Goal: Transaction & Acquisition: Purchase product/service

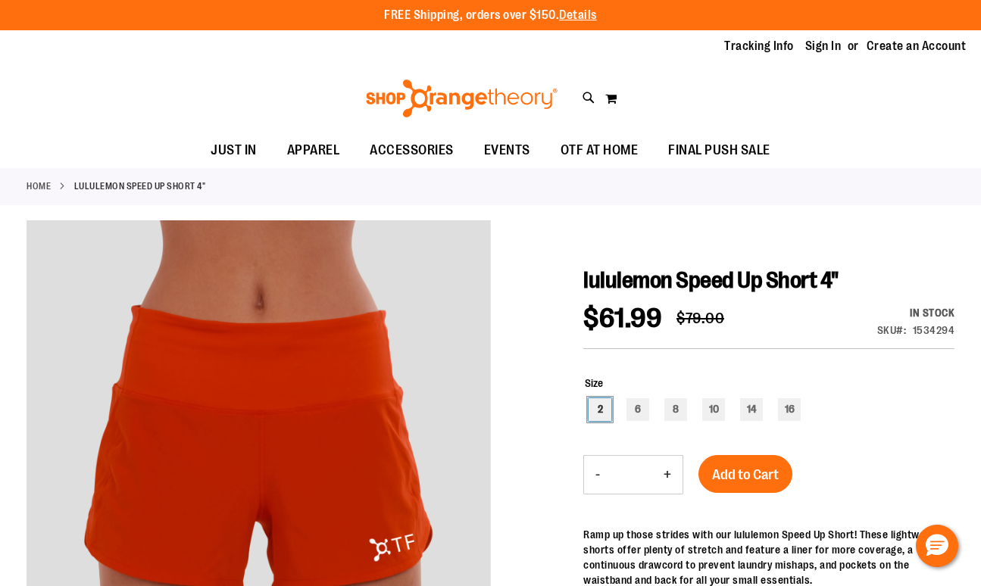
click at [606, 408] on div "2" at bounding box center [599, 409] width 23 height 23
type input "***"
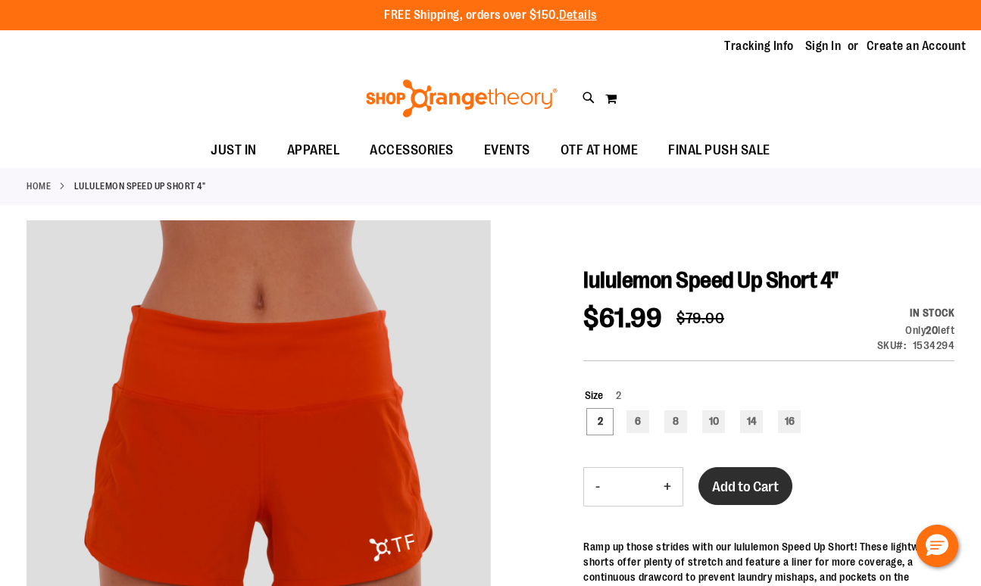
click at [743, 476] on button "Add to Cart" at bounding box center [745, 486] width 94 height 38
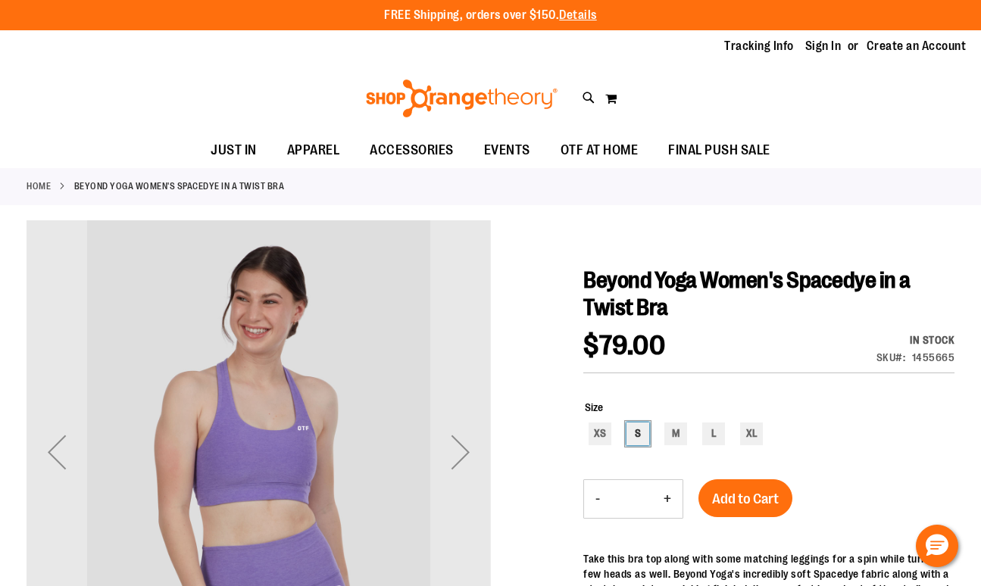
click at [640, 429] on div "S" at bounding box center [637, 434] width 23 height 23
type input "***"
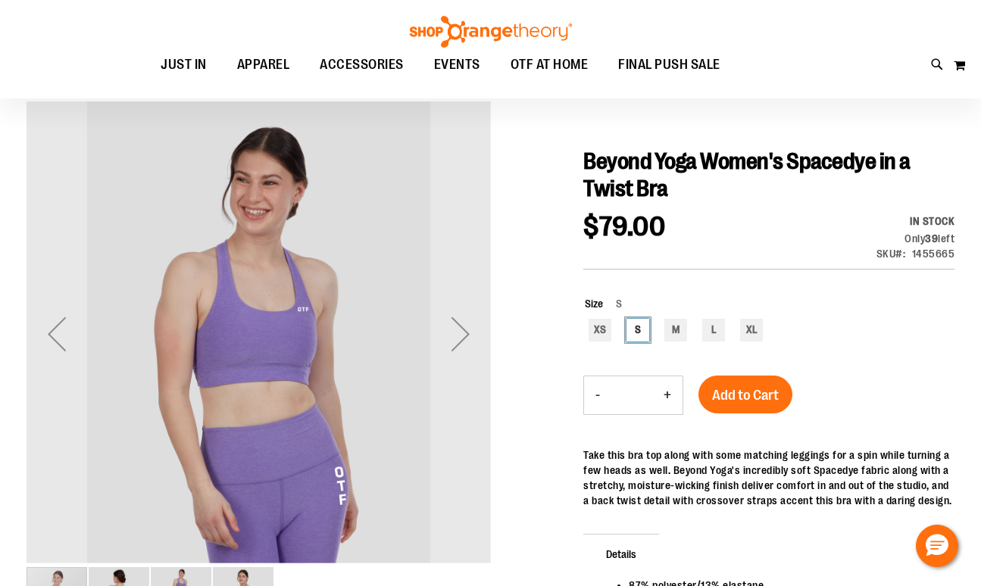
scroll to position [117, 0]
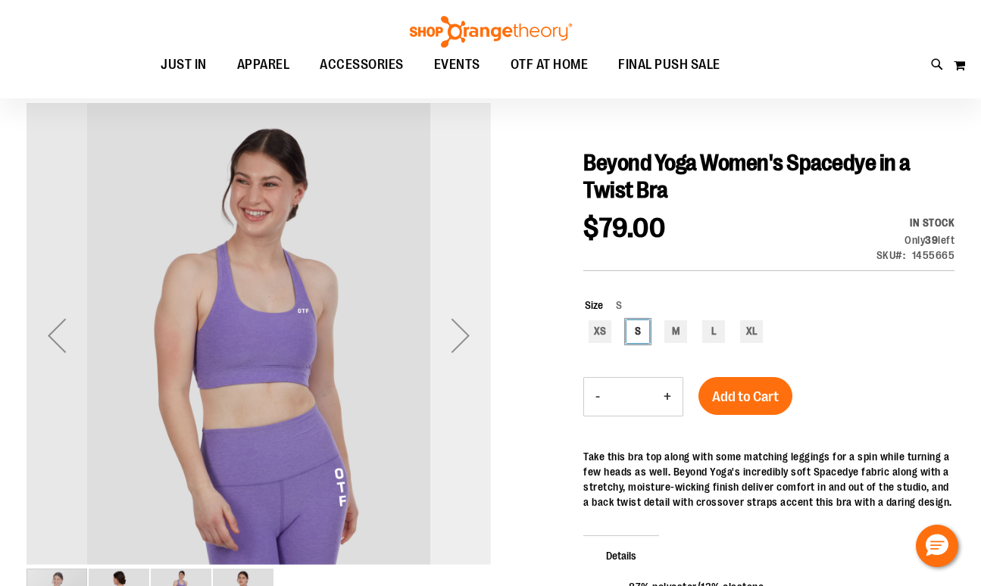
click at [459, 333] on div "Next" at bounding box center [460, 335] width 61 height 61
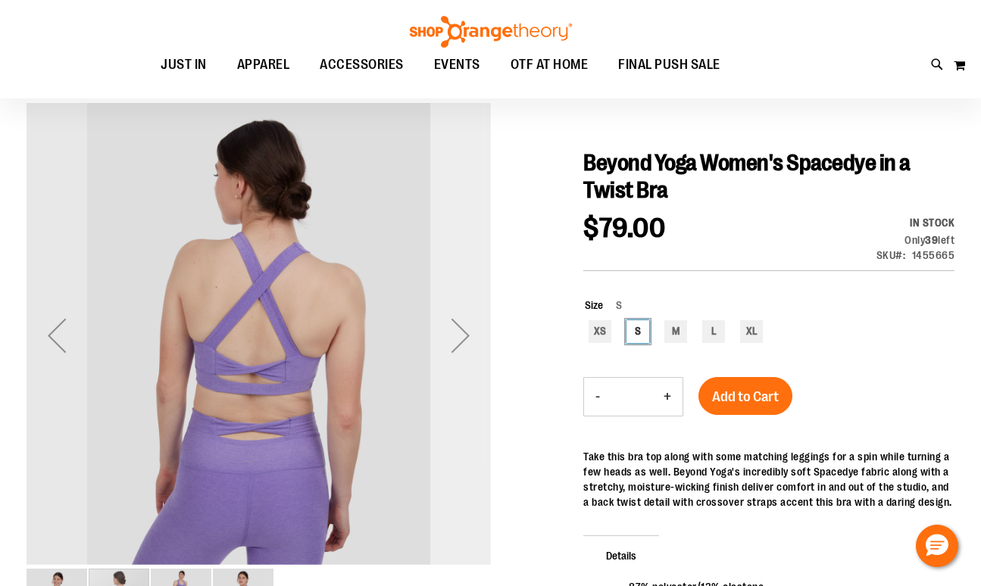
click at [464, 332] on div "Next" at bounding box center [460, 335] width 61 height 61
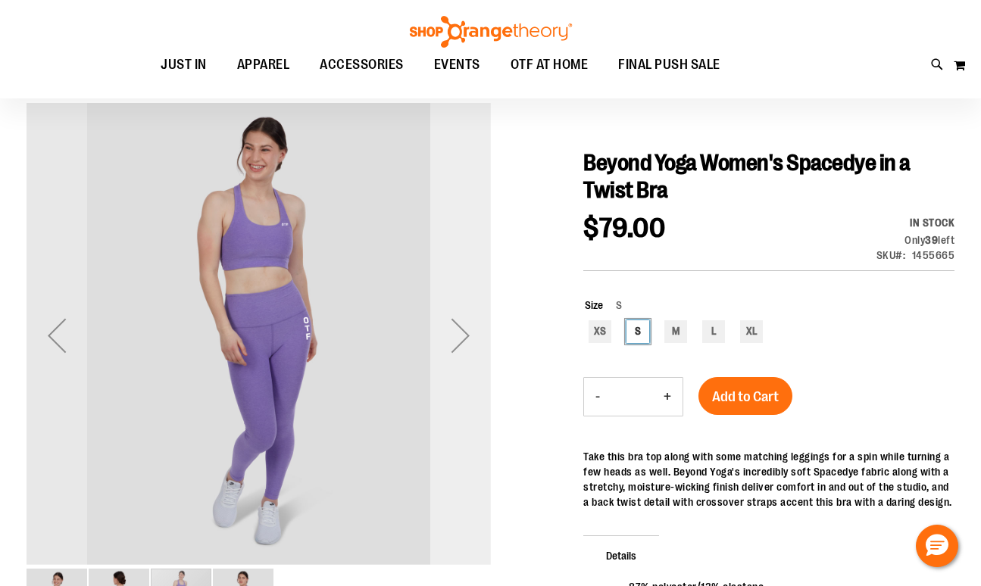
click at [464, 332] on div "Next" at bounding box center [460, 335] width 61 height 61
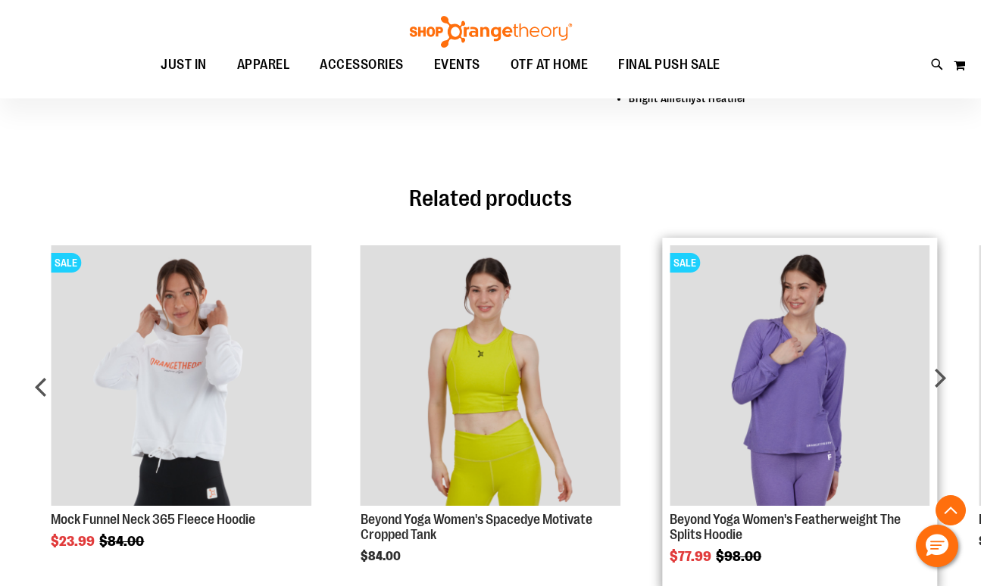
scroll to position [735, 0]
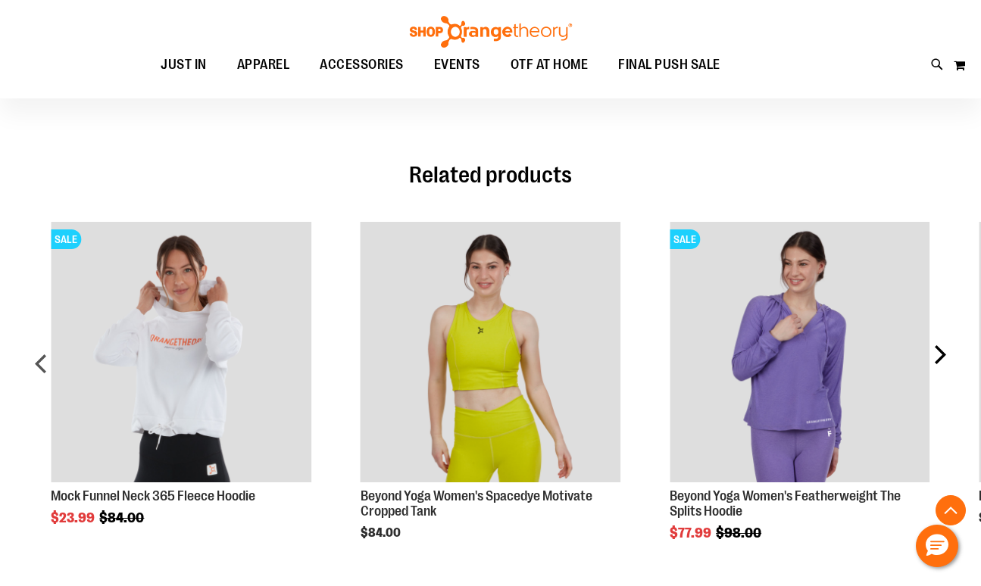
click at [941, 354] on div "next" at bounding box center [939, 369] width 30 height 340
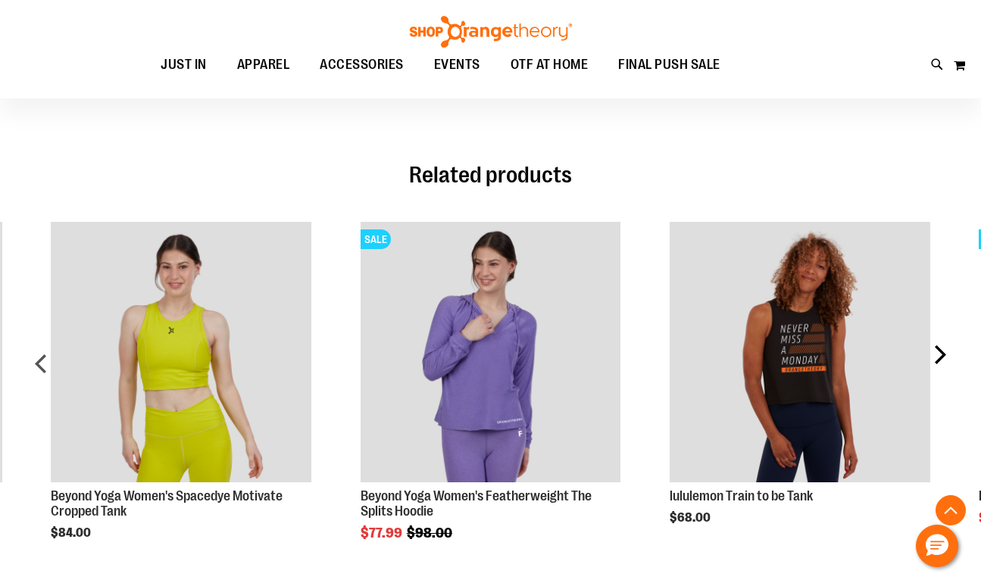
click at [941, 354] on div "next" at bounding box center [939, 369] width 30 height 340
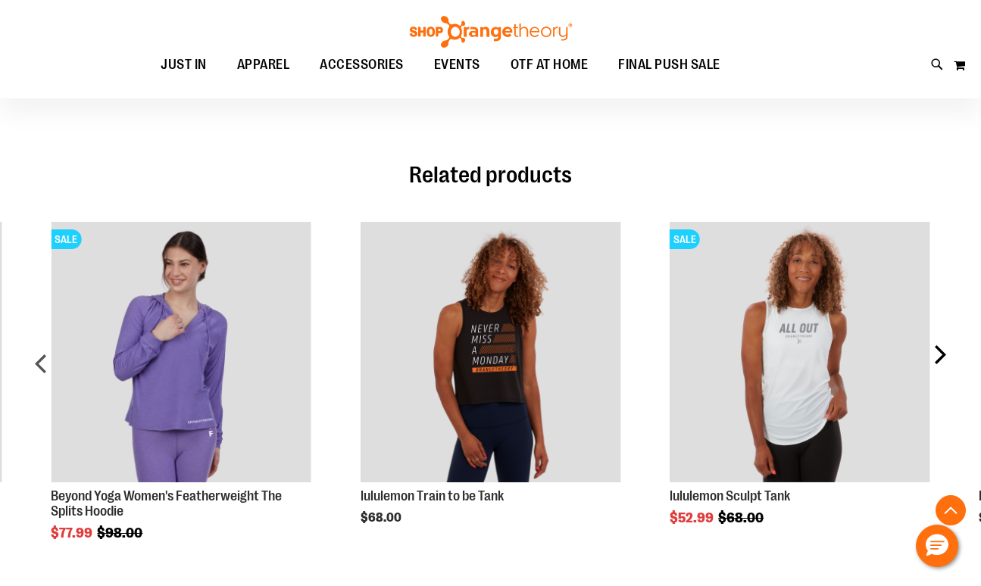
click at [941, 354] on div "next" at bounding box center [939, 369] width 30 height 340
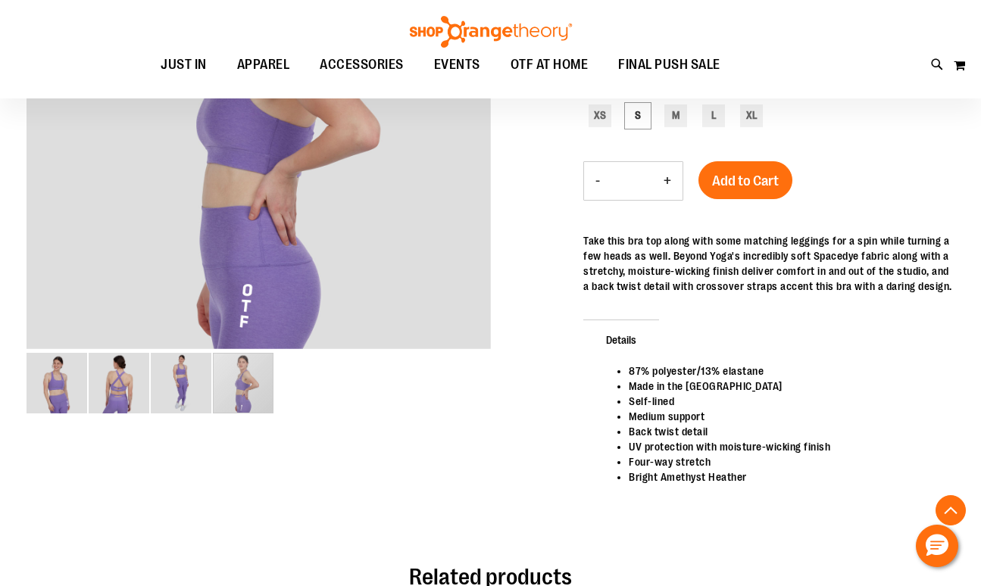
scroll to position [329, 0]
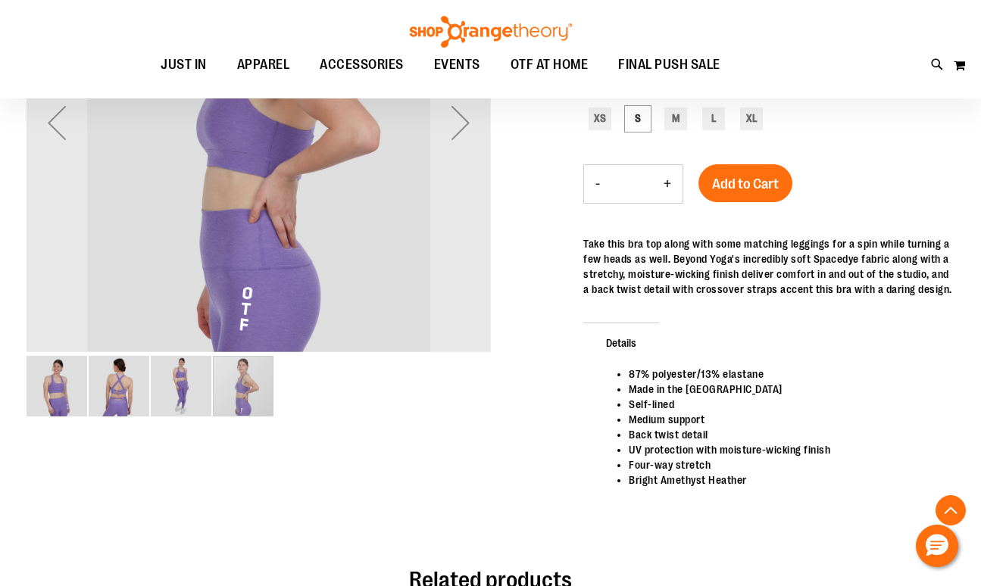
click at [137, 374] on img "image 2 of 4" at bounding box center [119, 386] width 61 height 61
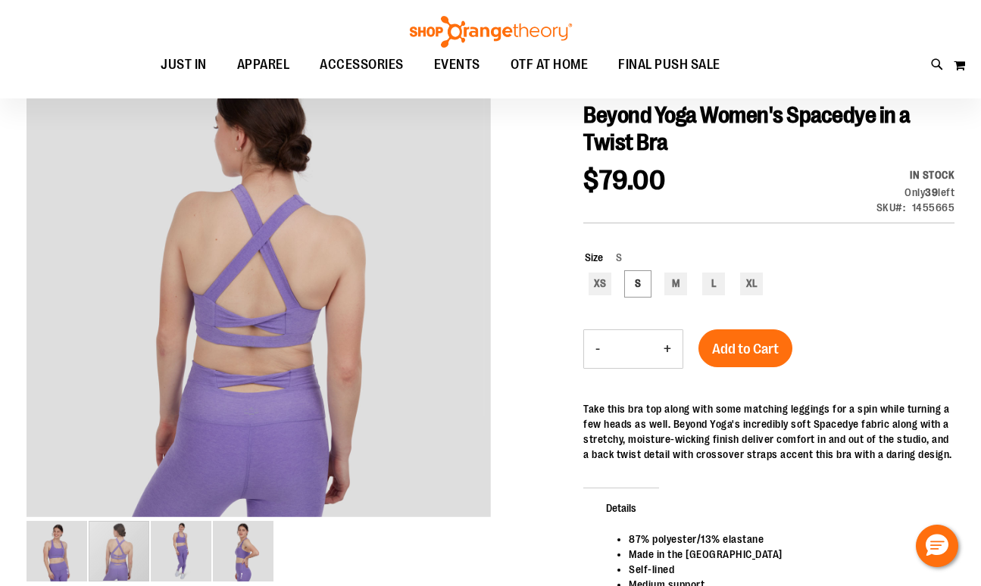
scroll to position [155, 0]
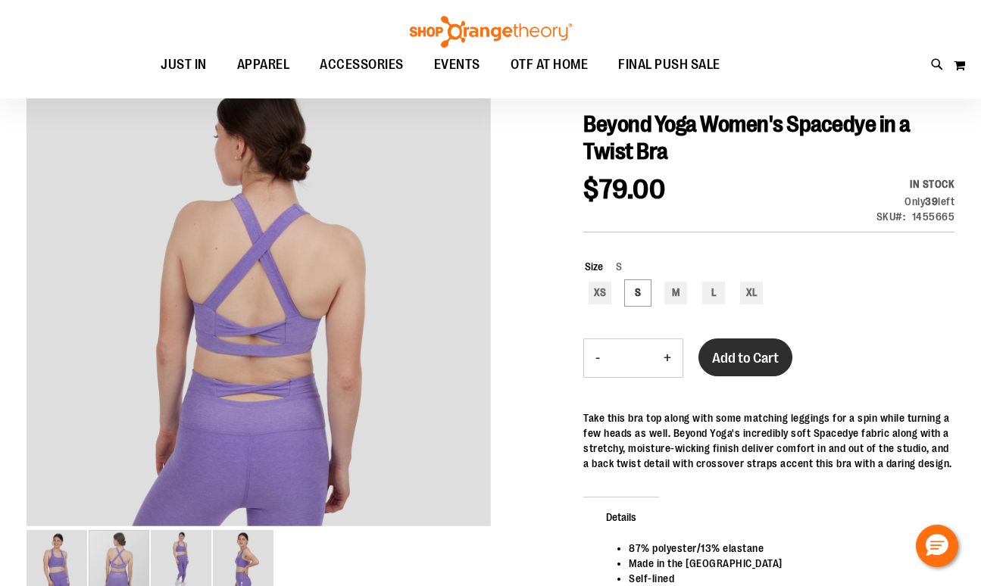
click at [758, 343] on button "Add to Cart" at bounding box center [745, 358] width 94 height 38
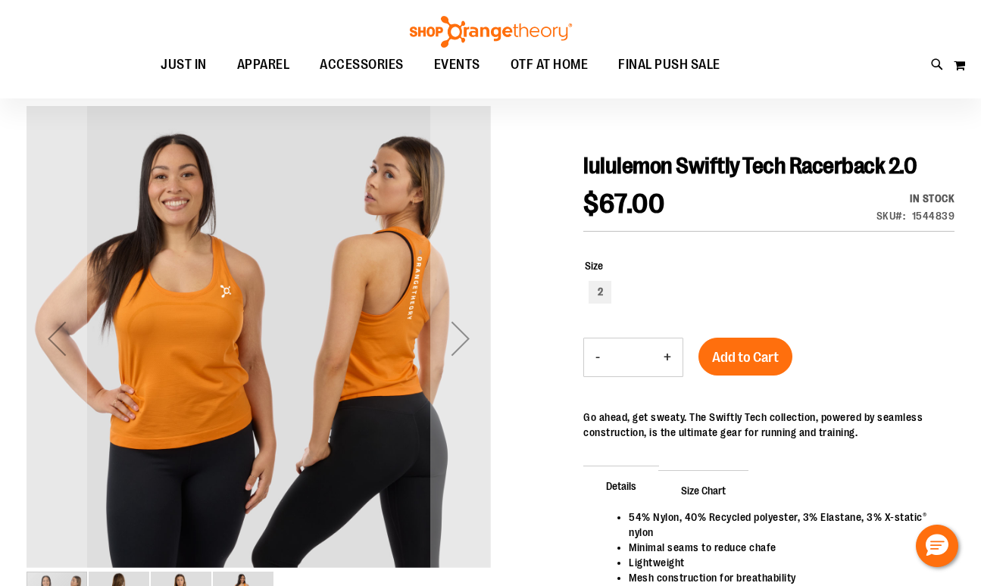
scroll to position [123, 0]
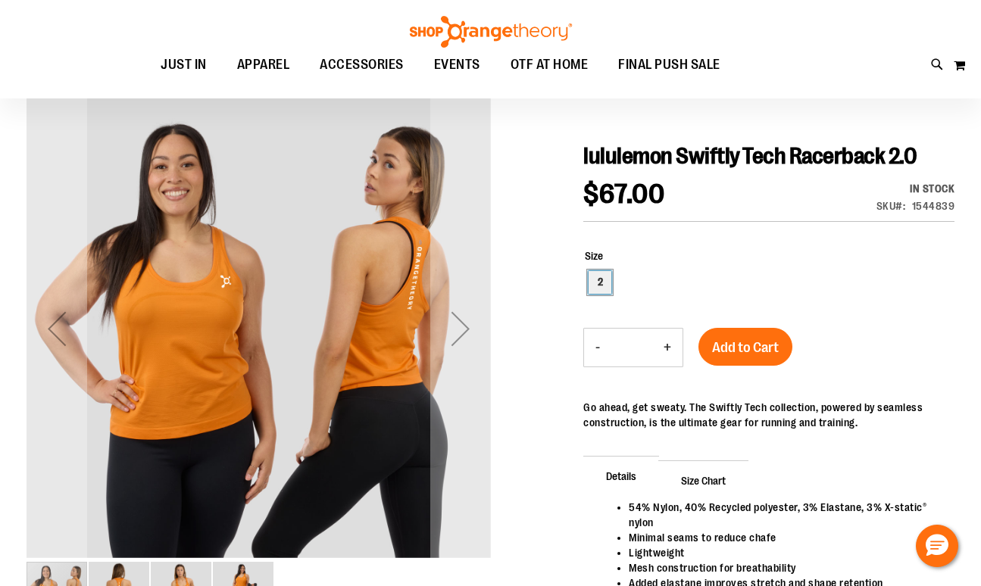
click at [607, 280] on div "2" at bounding box center [599, 282] width 23 height 23
type input "***"
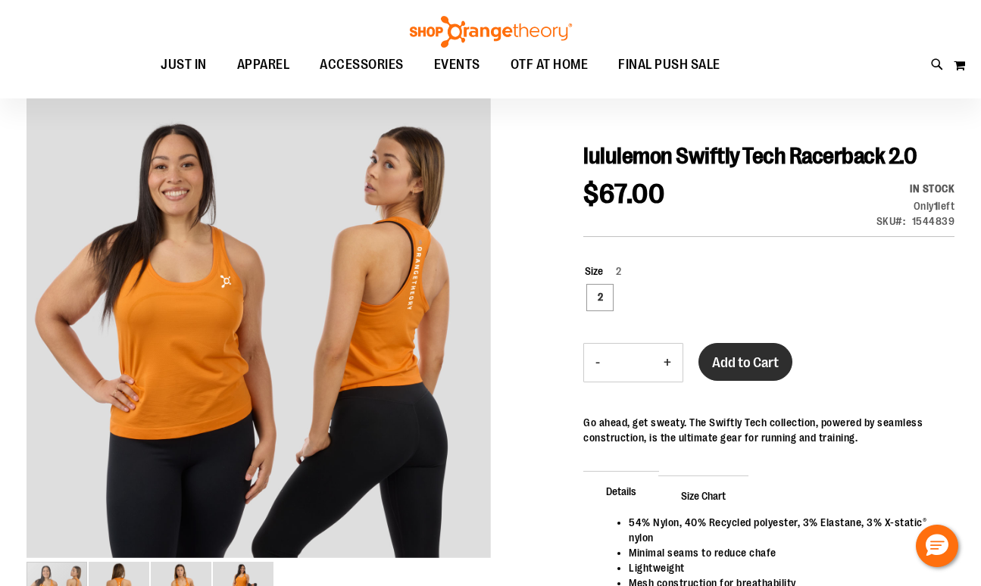
click at [754, 361] on span "Add to Cart" at bounding box center [745, 362] width 67 height 17
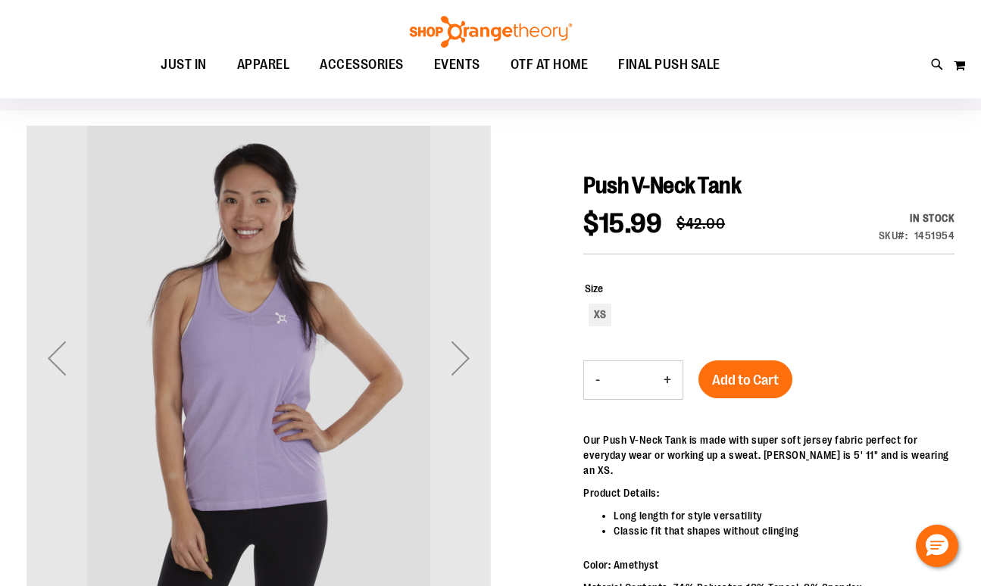
scroll to position [94, 0]
click at [471, 348] on div "Next" at bounding box center [460, 358] width 61 height 61
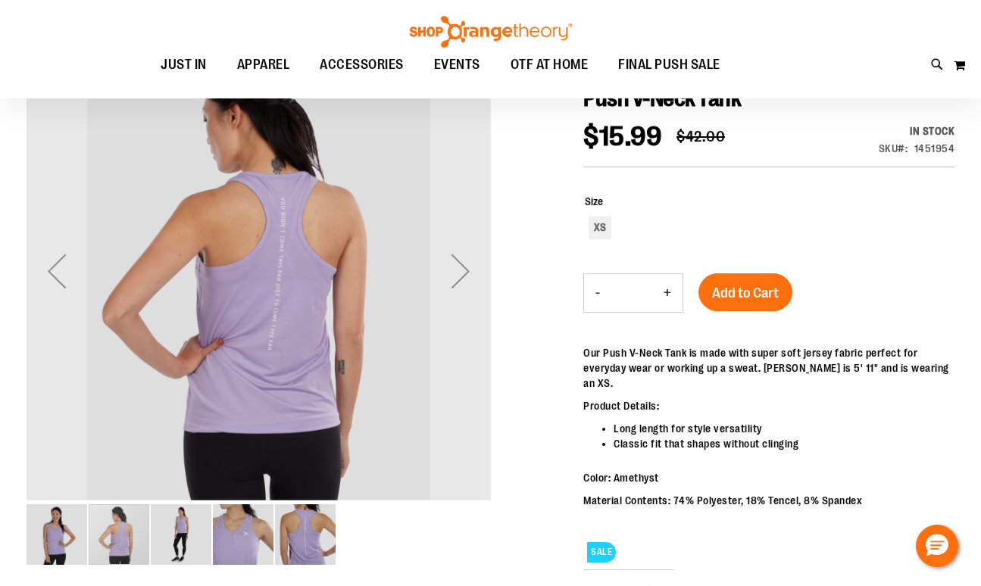
scroll to position [180, 0]
click at [157, 550] on img "image 3 of 5" at bounding box center [181, 535] width 61 height 61
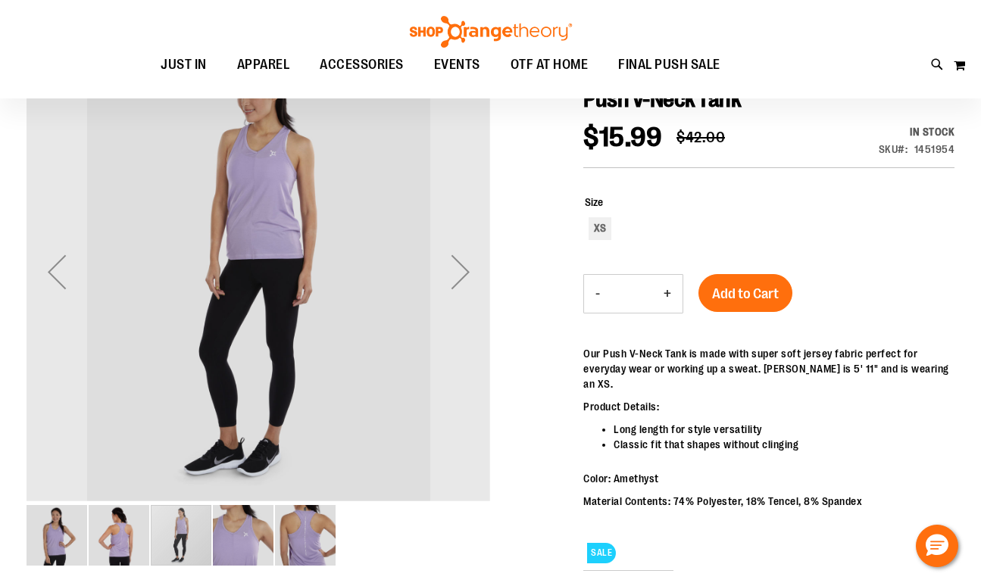
click at [229, 532] on img "image 4 of 5" at bounding box center [243, 535] width 61 height 61
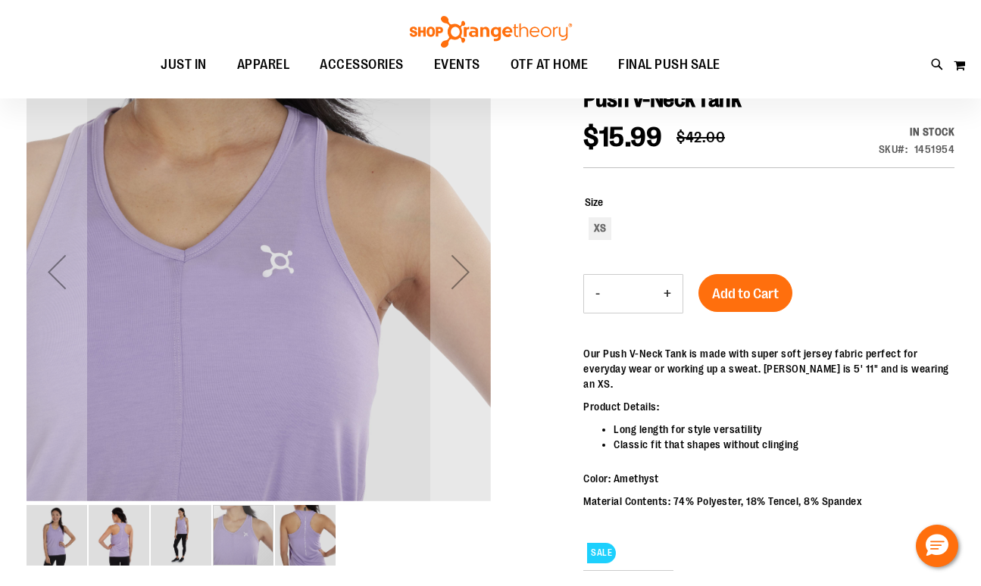
click at [300, 532] on img "image 5 of 5" at bounding box center [305, 535] width 61 height 61
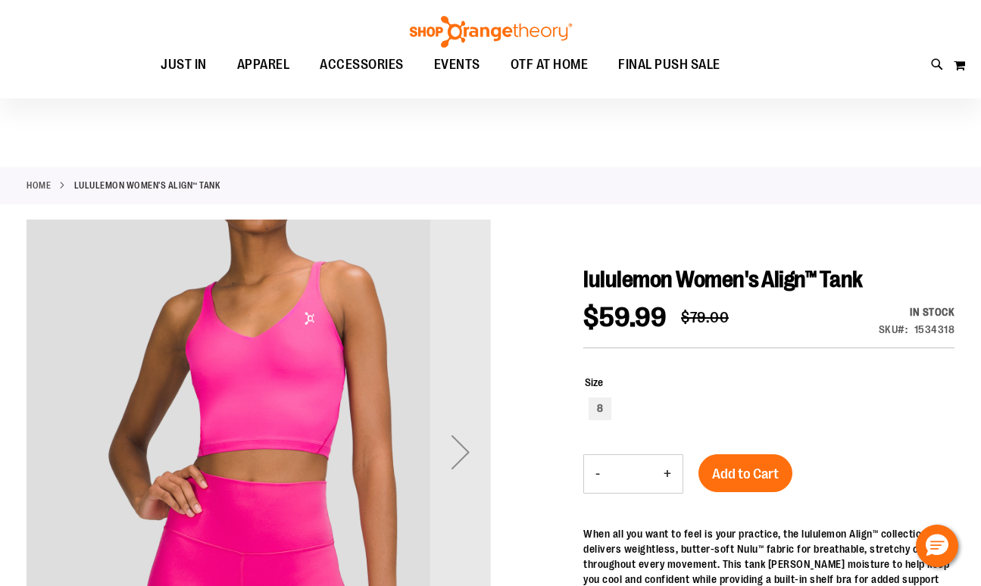
scroll to position [16, 0]
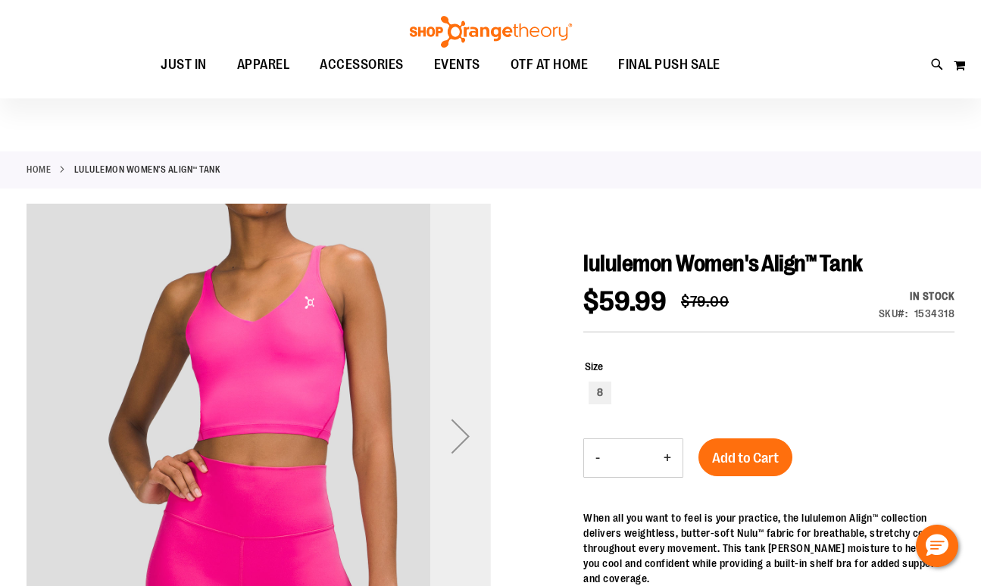
click at [457, 440] on div "Next" at bounding box center [460, 436] width 61 height 61
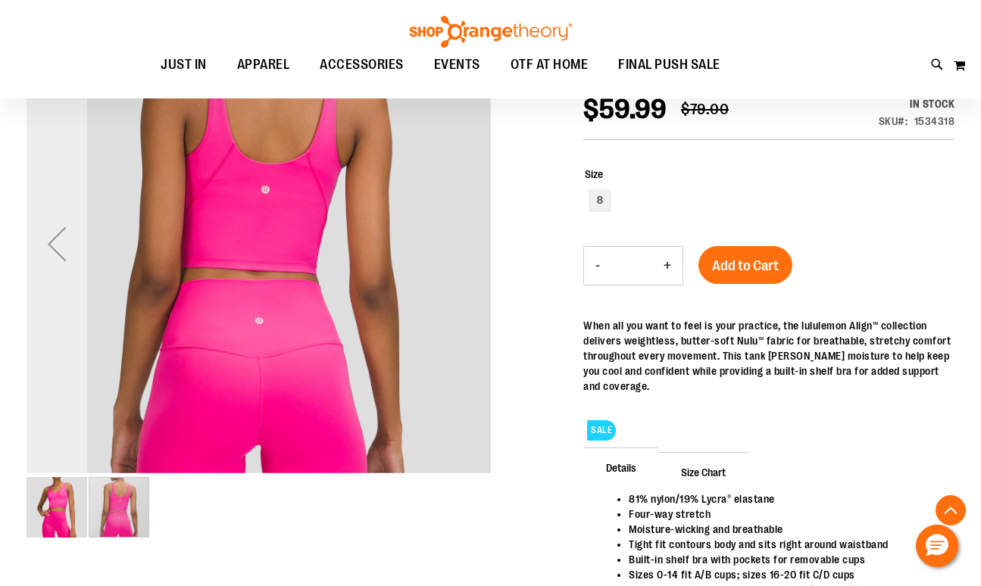
scroll to position [155, 0]
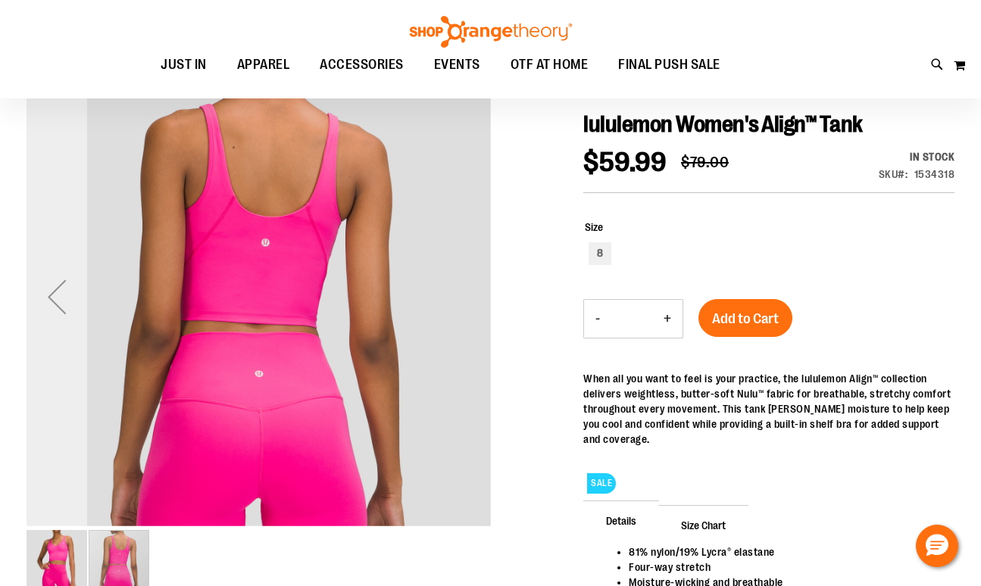
click at [55, 292] on div "Previous" at bounding box center [57, 297] width 61 height 61
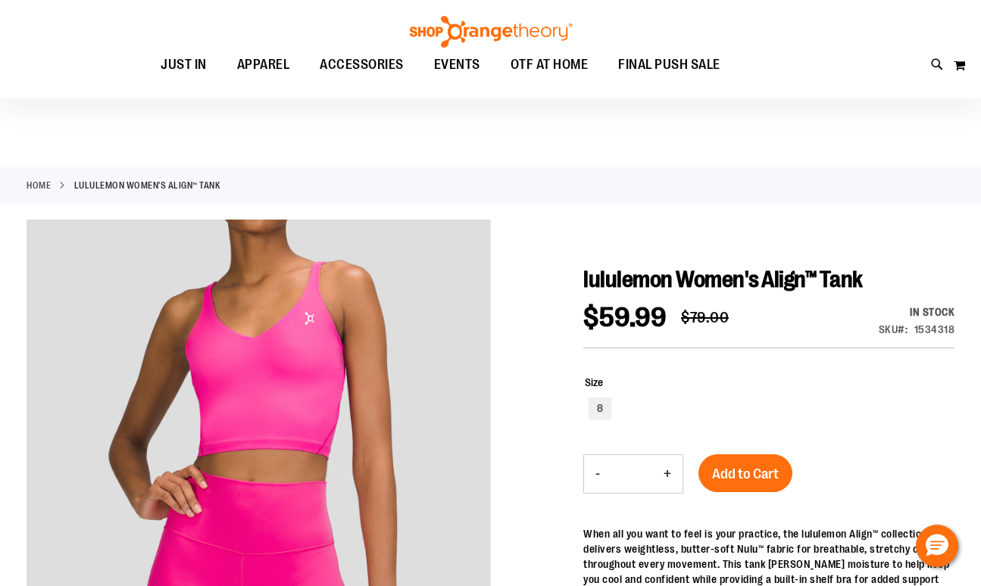
scroll to position [0, 0]
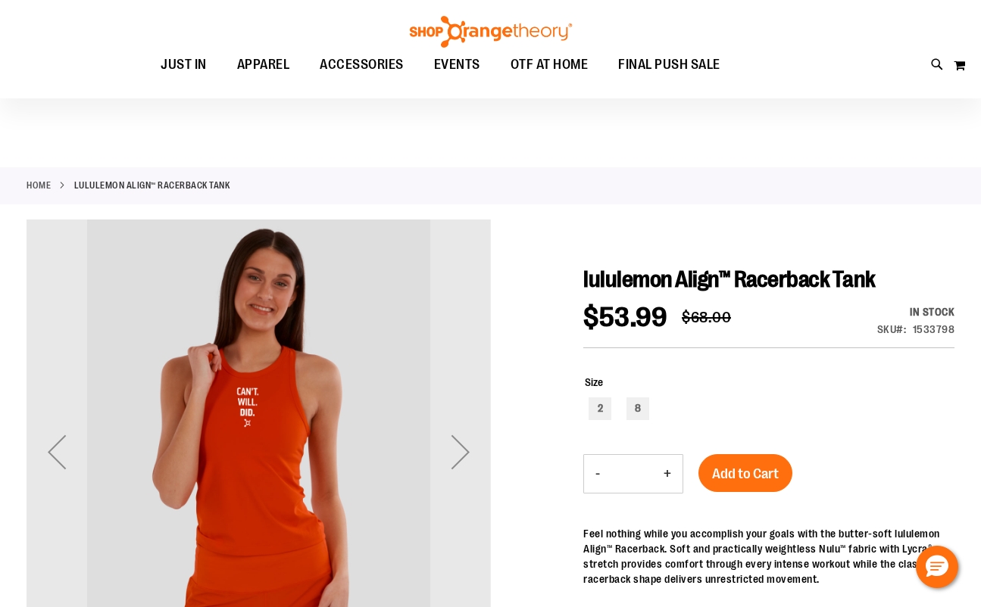
scroll to position [73, 0]
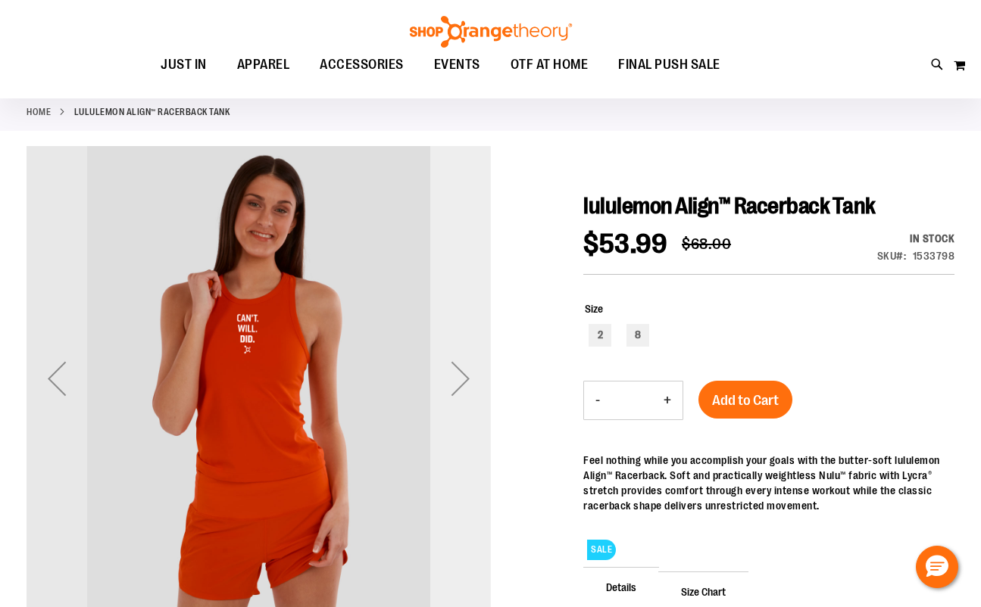
click at [457, 372] on div "Next" at bounding box center [460, 378] width 61 height 61
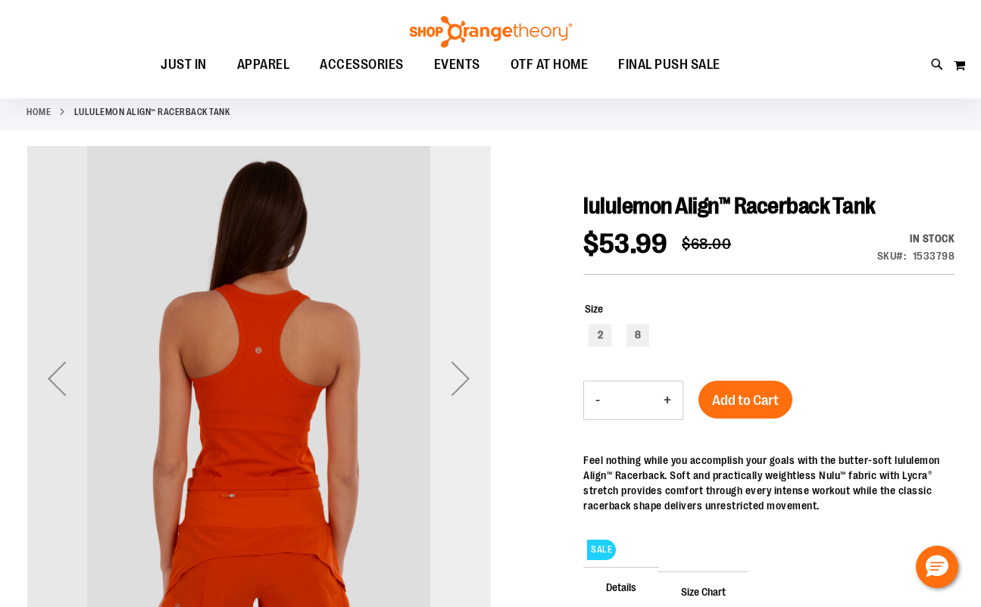
click at [457, 372] on div "Next" at bounding box center [460, 378] width 61 height 61
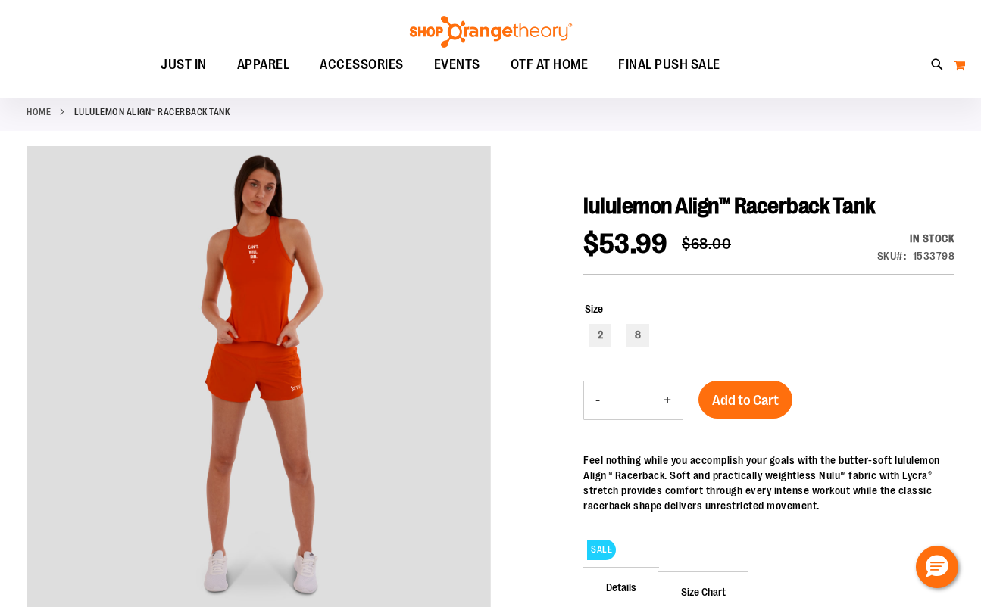
click at [956, 66] on button "My Cart" at bounding box center [959, 65] width 13 height 24
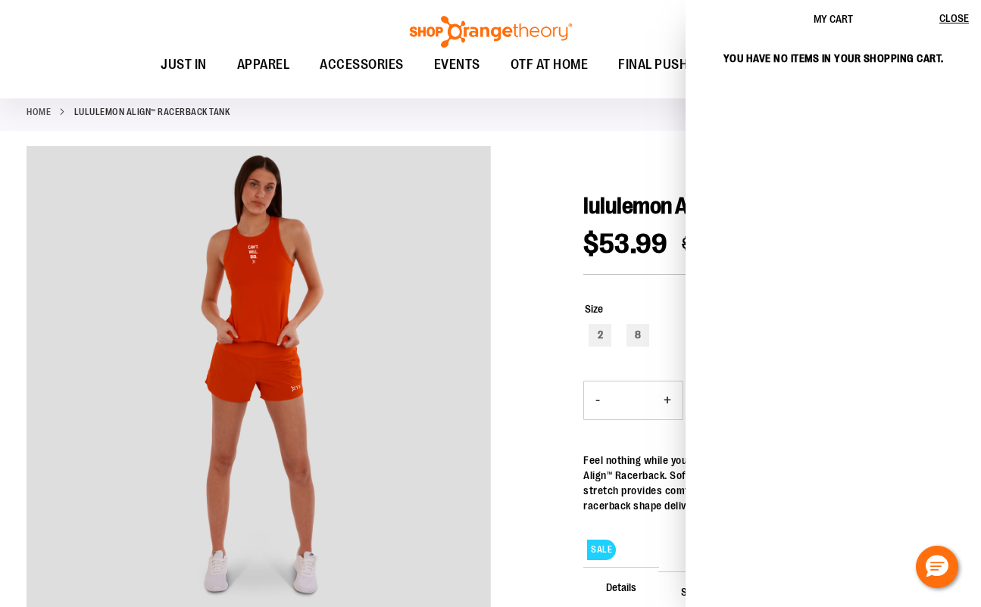
click at [804, 390] on div "My cart" at bounding box center [832, 260] width 295 height 445
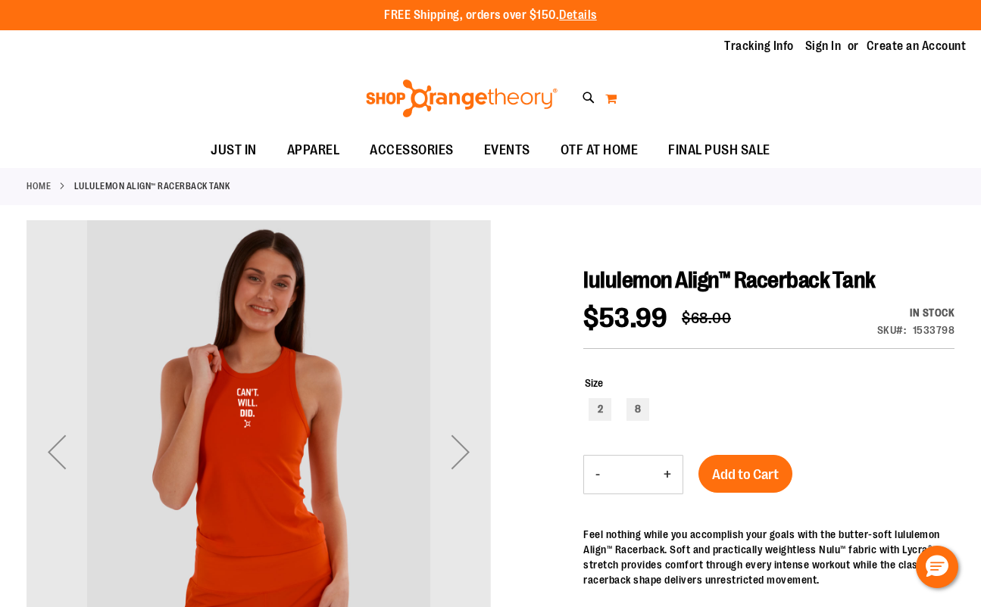
click at [607, 95] on button "My Cart" at bounding box center [610, 98] width 13 height 24
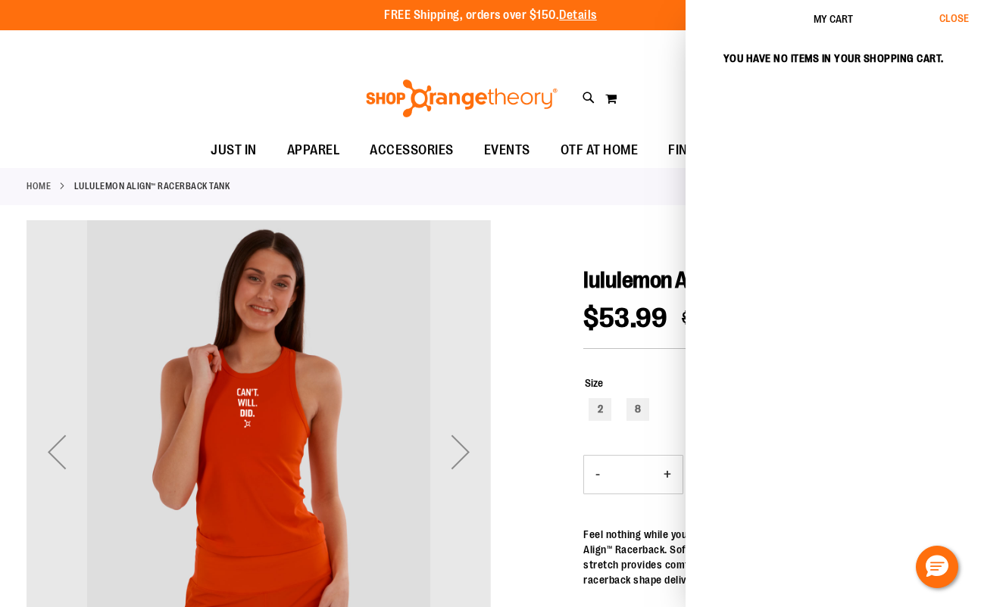
click at [947, 25] on button "Close" at bounding box center [960, 19] width 41 height 38
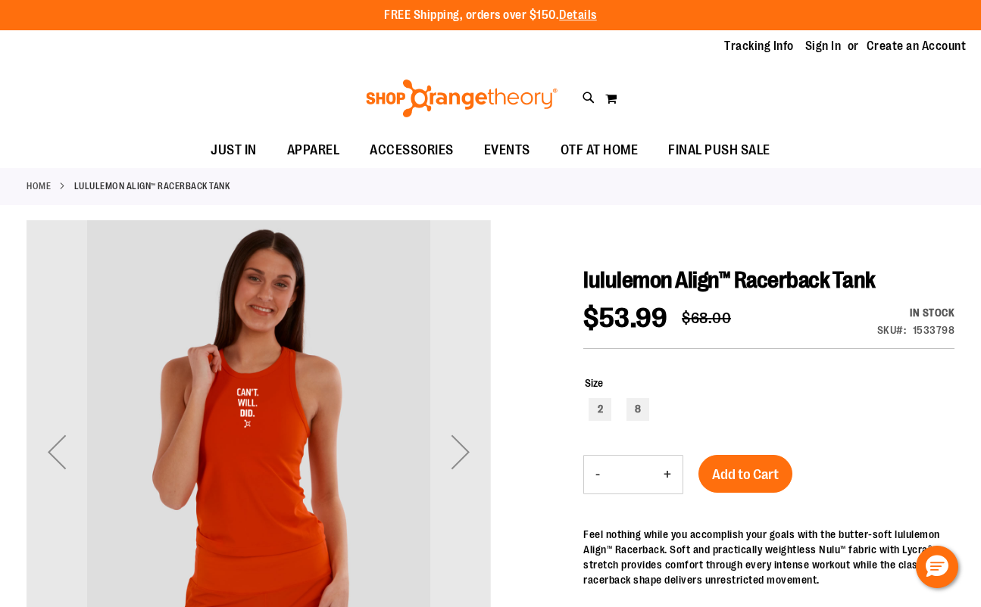
click at [451, 101] on img at bounding box center [462, 99] width 196 height 38
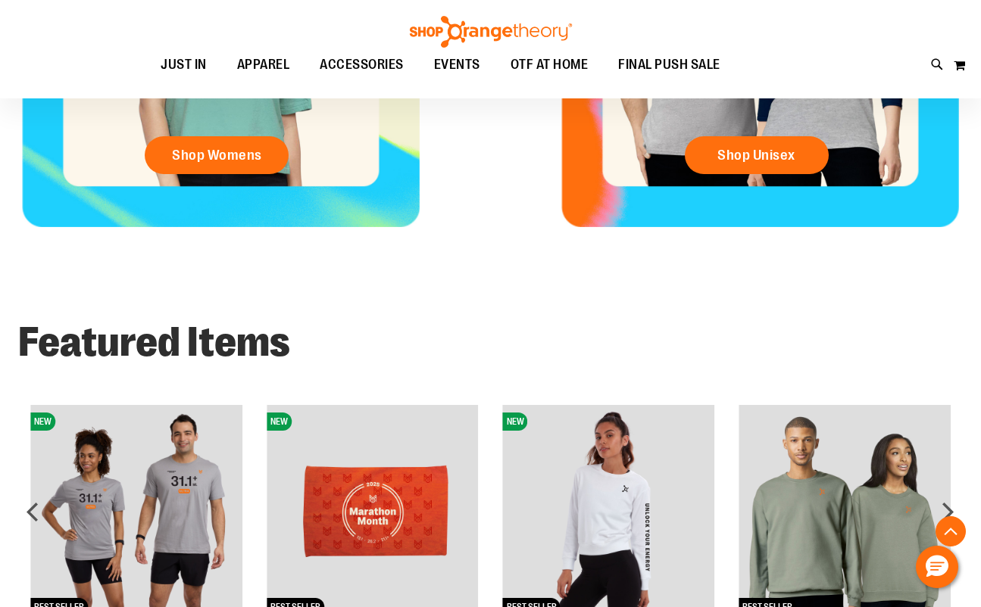
scroll to position [981, 0]
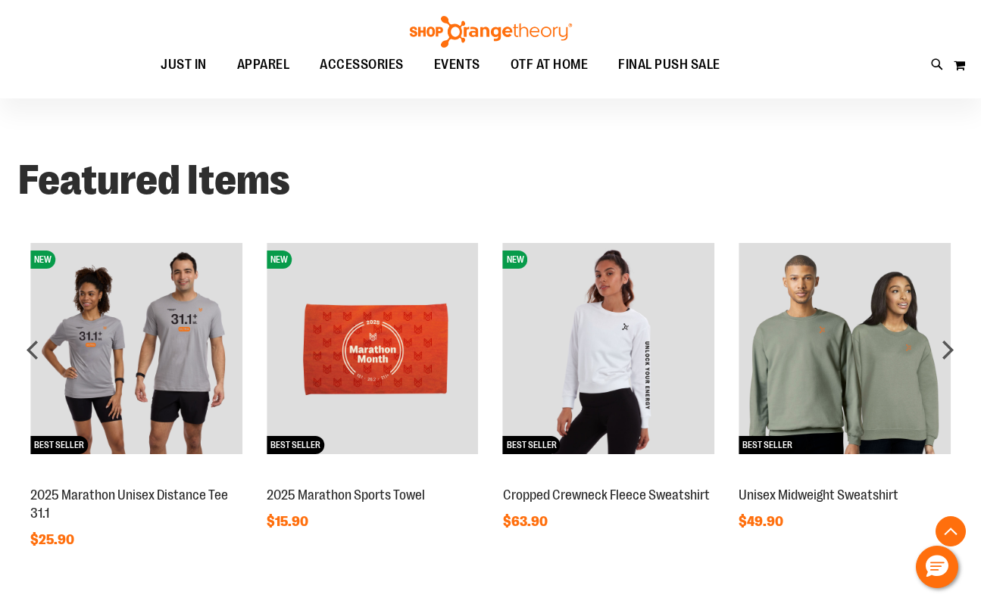
click at [384, 395] on img at bounding box center [373, 349] width 212 height 212
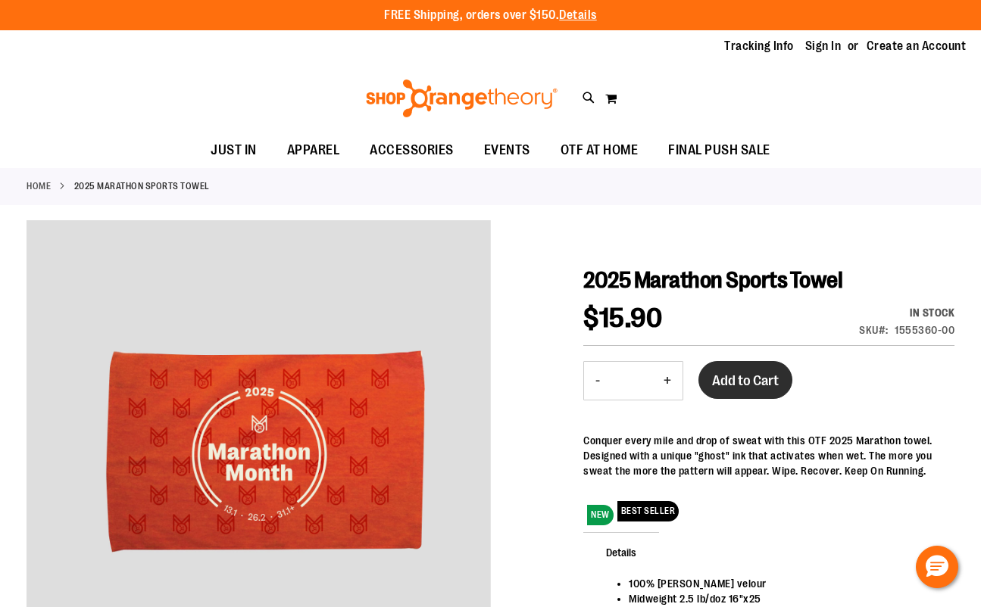
click at [737, 380] on span "Add to Cart" at bounding box center [745, 381] width 67 height 17
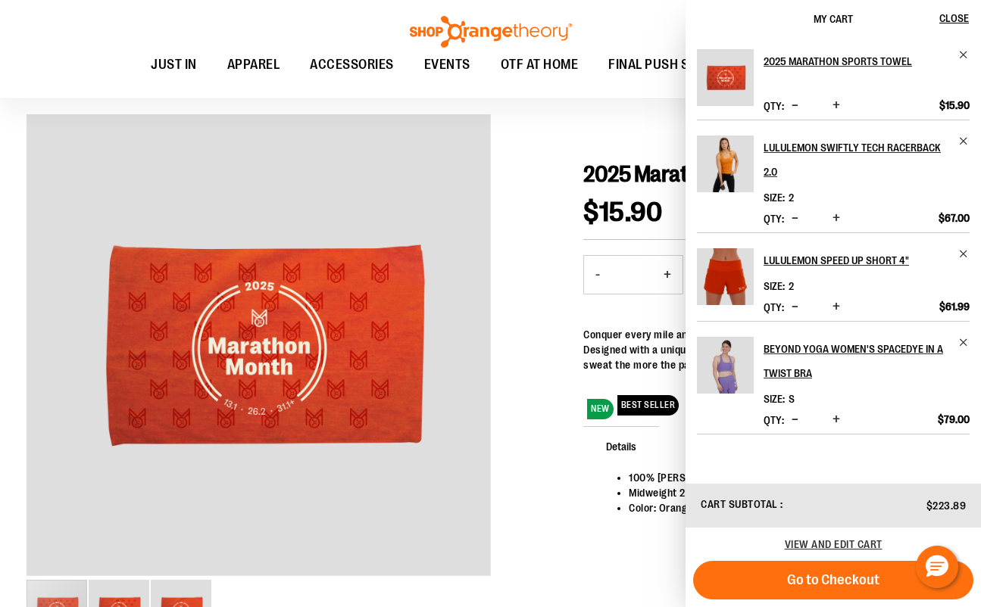
scroll to position [114, 0]
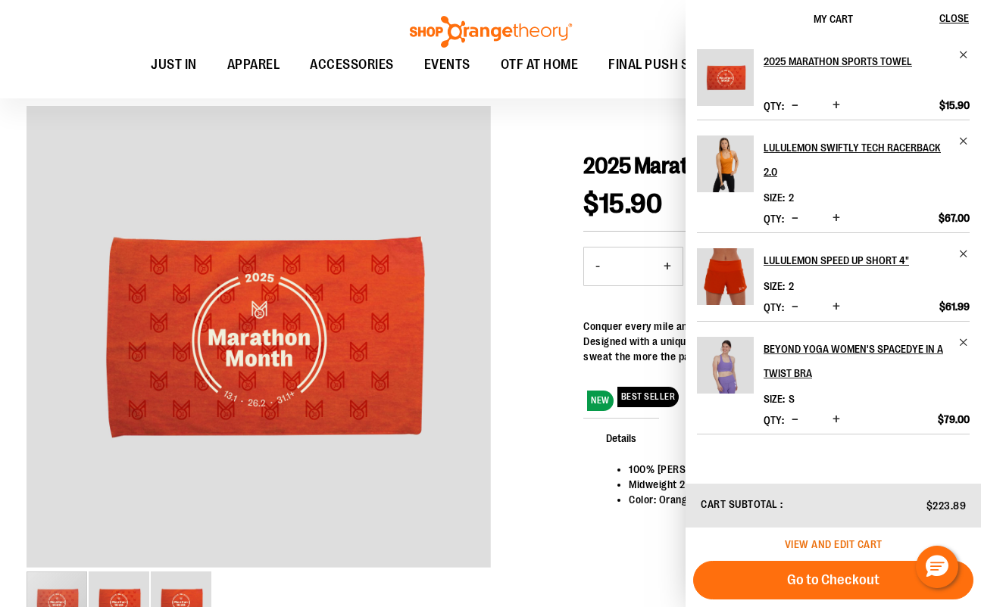
click at [853, 538] on span "View and edit cart" at bounding box center [834, 544] width 98 height 12
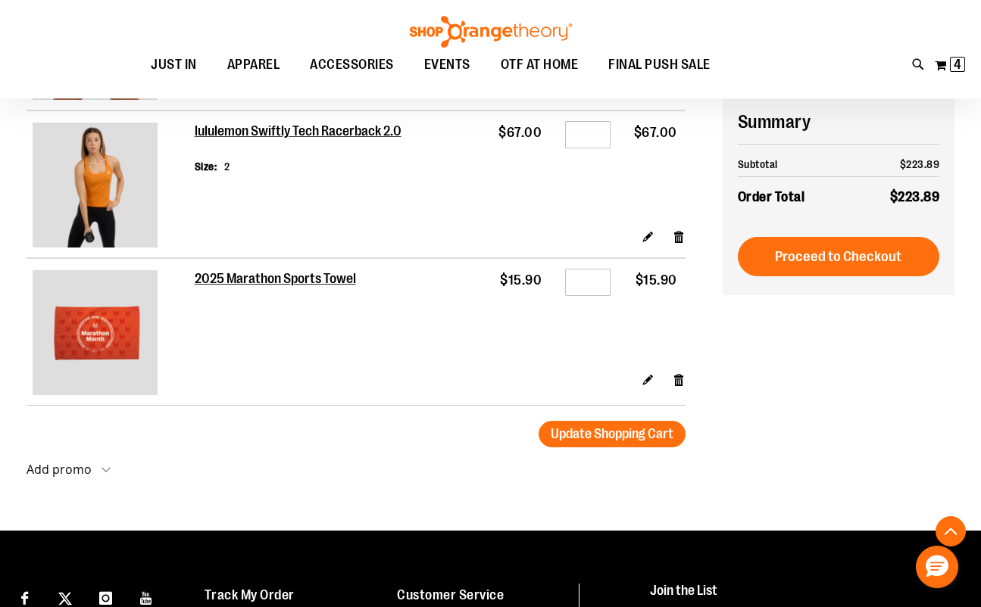
scroll to position [452, 0]
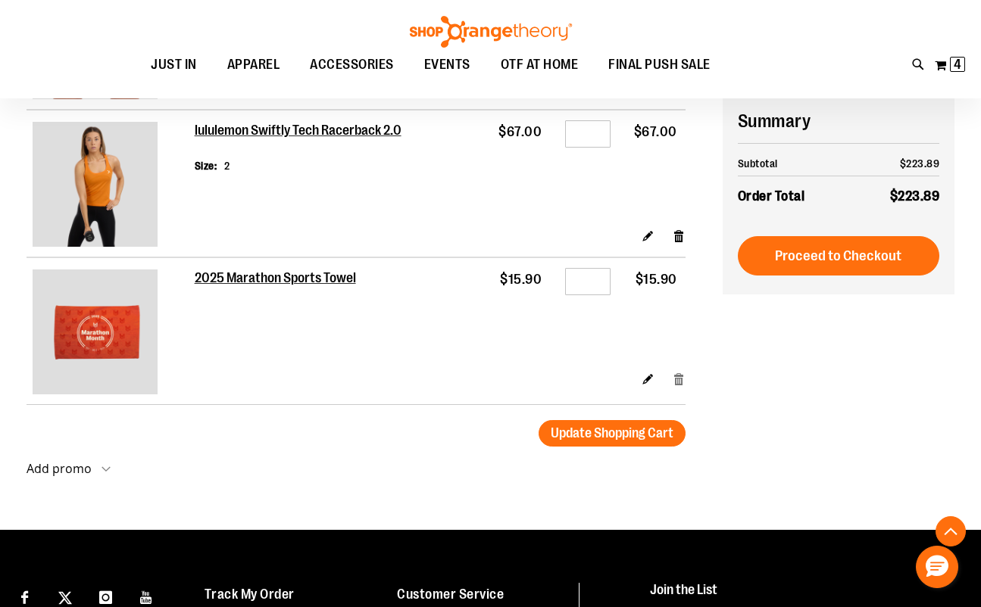
click at [678, 371] on link "Remove item" at bounding box center [678, 379] width 13 height 16
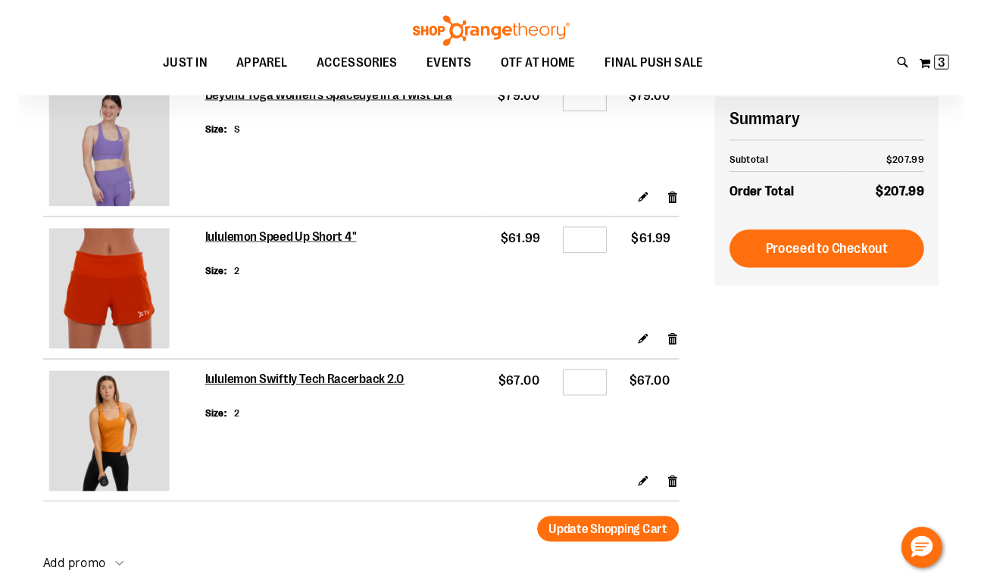
scroll to position [188, 0]
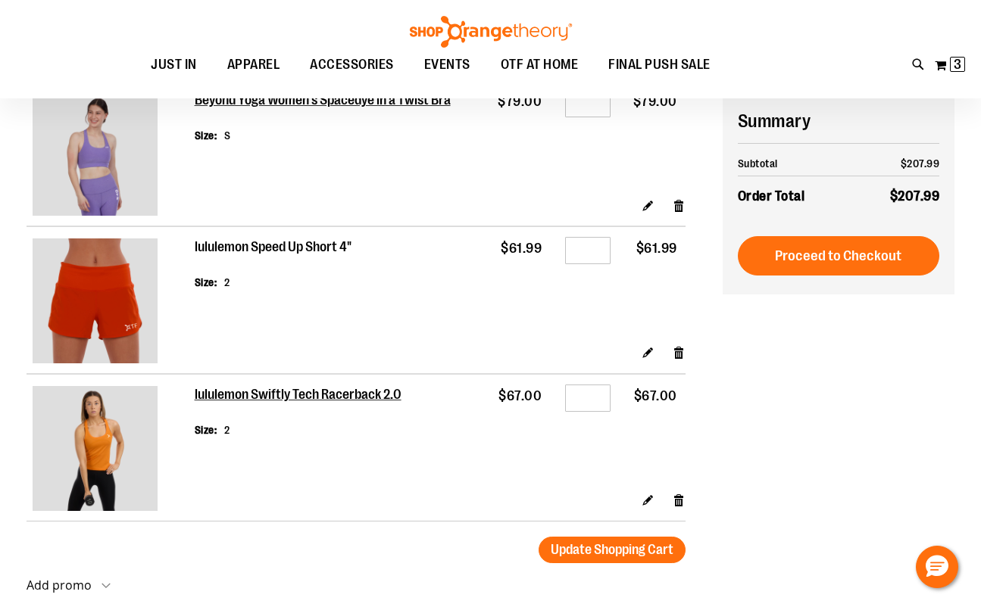
click at [239, 244] on h2 "lululemon Speed Up Short 4"" at bounding box center [274, 247] width 158 height 17
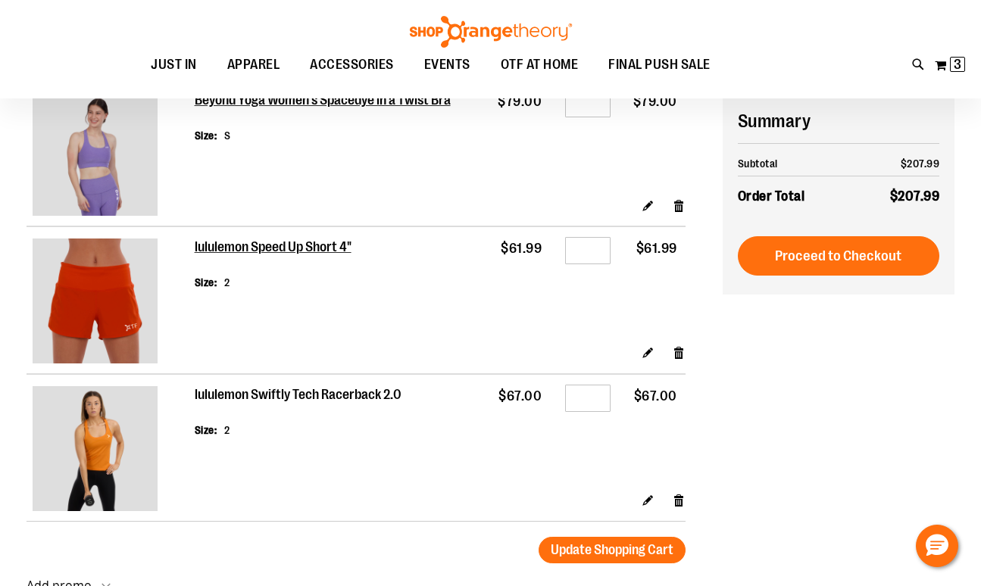
click at [266, 399] on h2 "lululemon Swiftly Tech Racerback 2.0" at bounding box center [299, 395] width 209 height 17
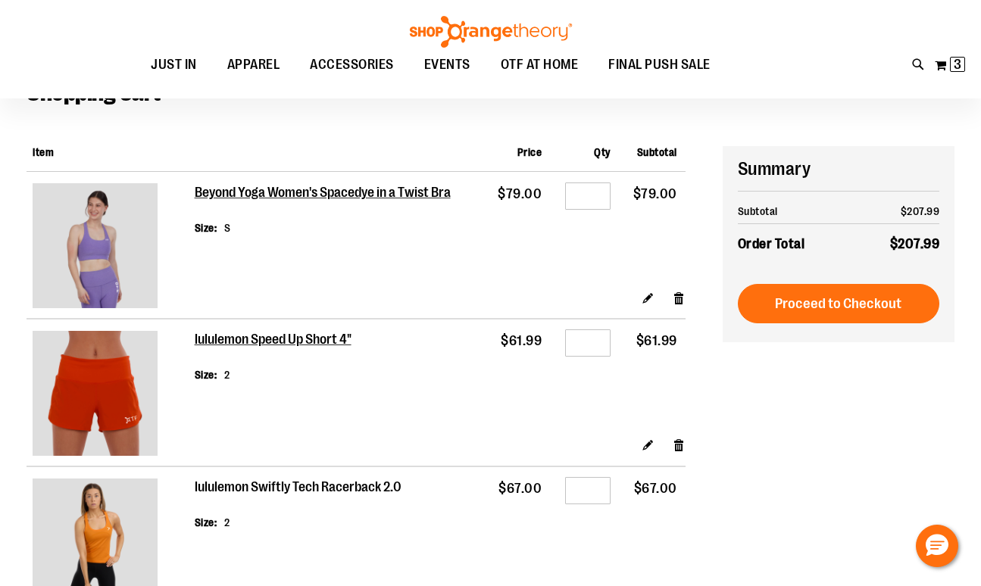
scroll to position [89, 0]
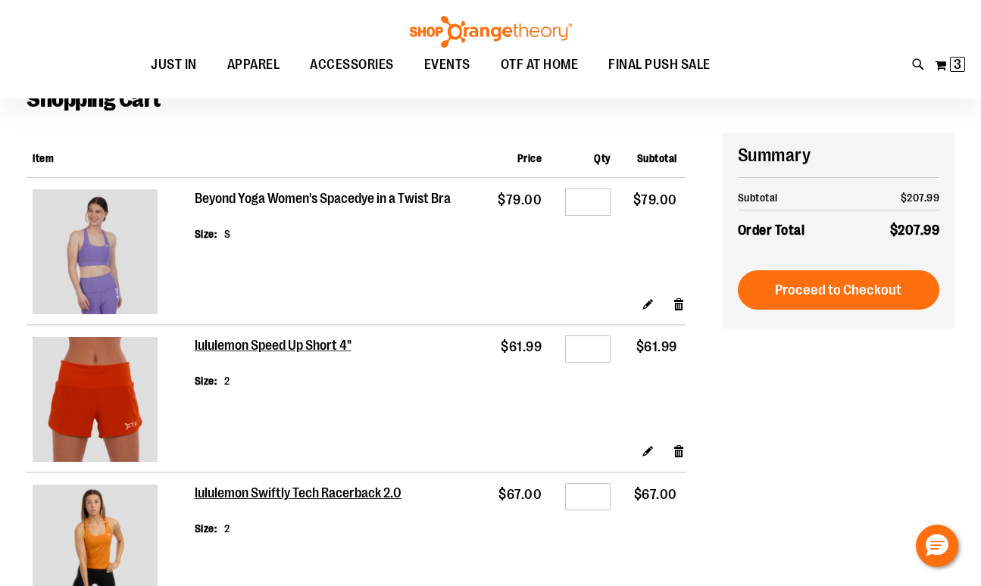
click at [316, 201] on h2 "Beyond Yoga Women's Spacedye in a Twist Bra" at bounding box center [324, 199] width 258 height 17
click at [373, 209] on div "Beyond Yoga Women's Spacedye in a Twist Bra Size S" at bounding box center [324, 232] width 258 height 79
click at [383, 199] on h2 "Beyond Yoga Women's Spacedye in a Twist Bra" at bounding box center [324, 199] width 258 height 17
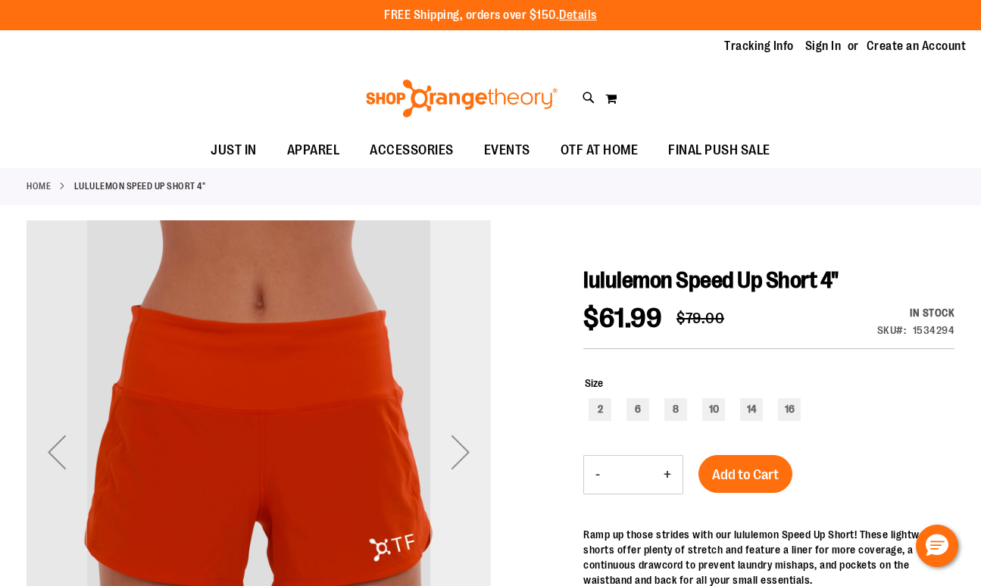
click at [461, 447] on div "Next" at bounding box center [460, 452] width 61 height 61
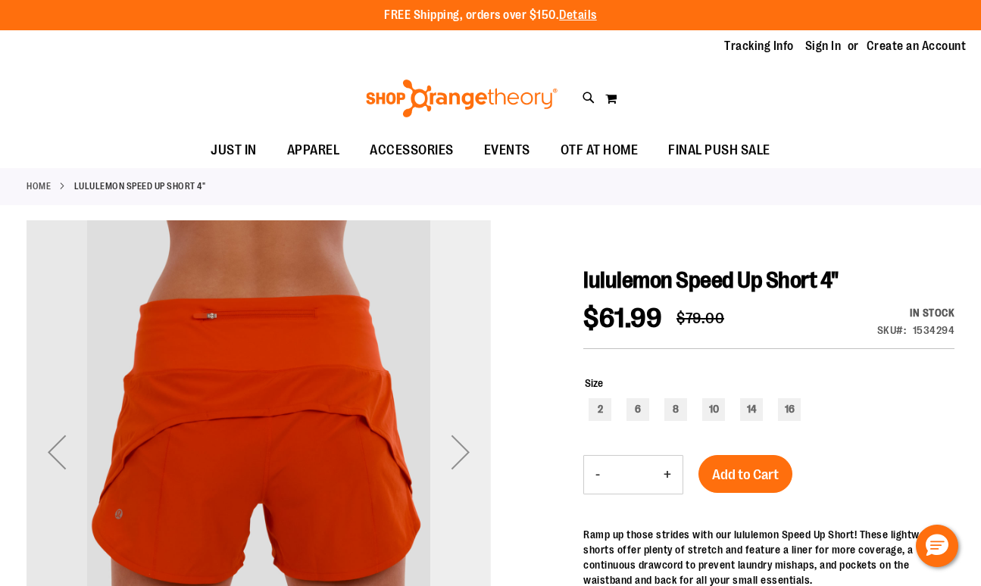
click at [461, 447] on div "Next" at bounding box center [460, 452] width 61 height 61
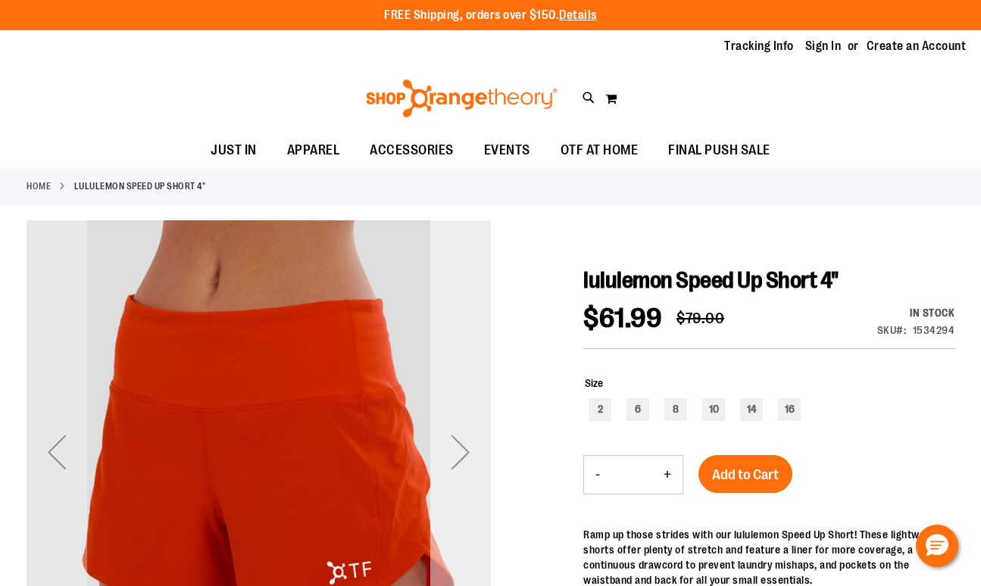
click at [461, 447] on div "Next" at bounding box center [460, 452] width 61 height 61
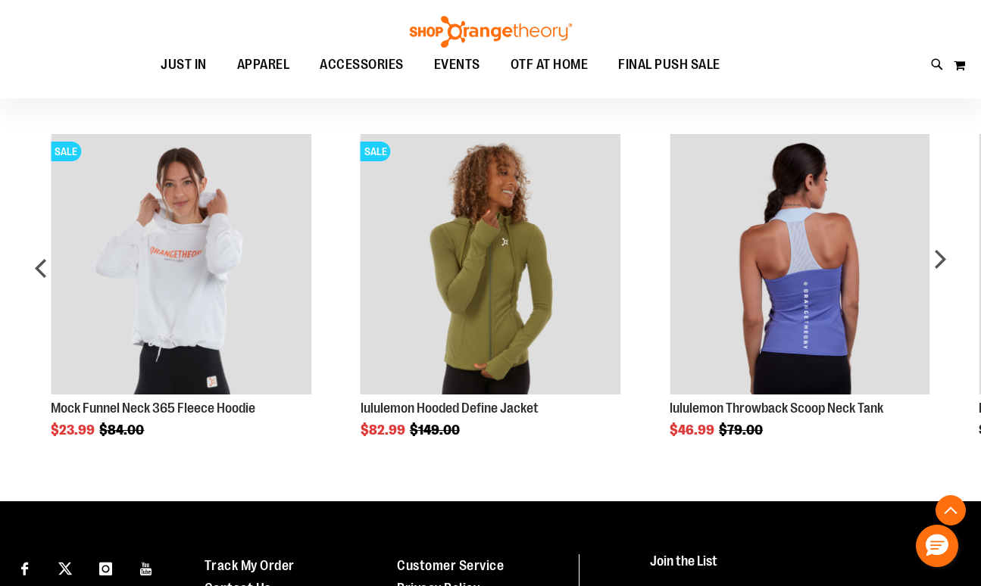
scroll to position [914, 0]
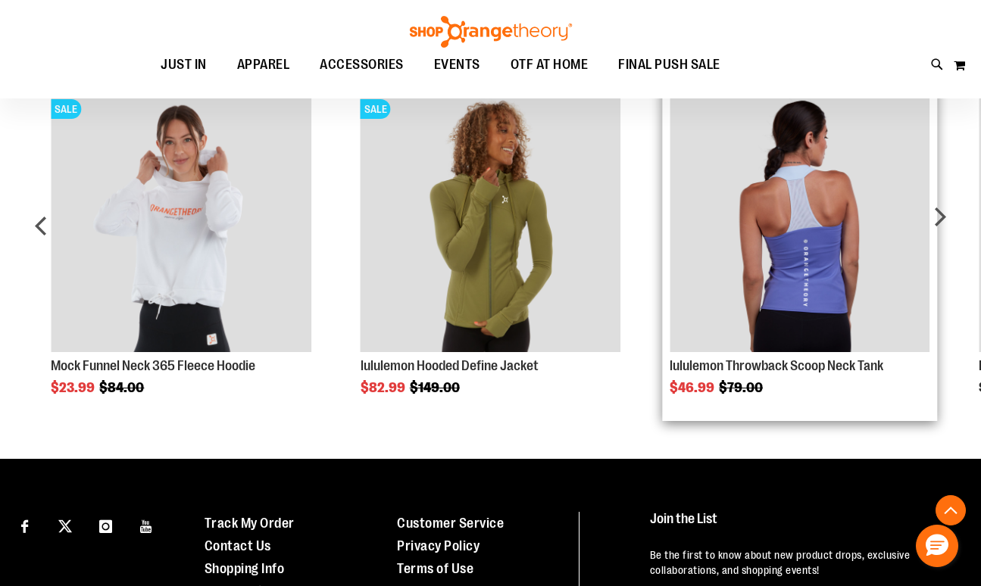
click at [795, 290] on img "Product Page Link" at bounding box center [799, 222] width 260 height 260
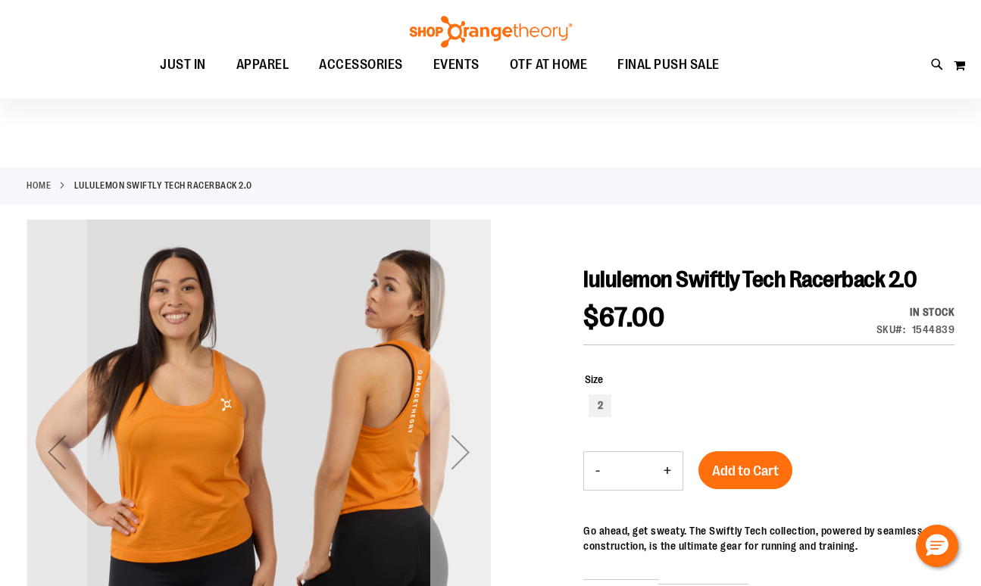
scroll to position [158, 0]
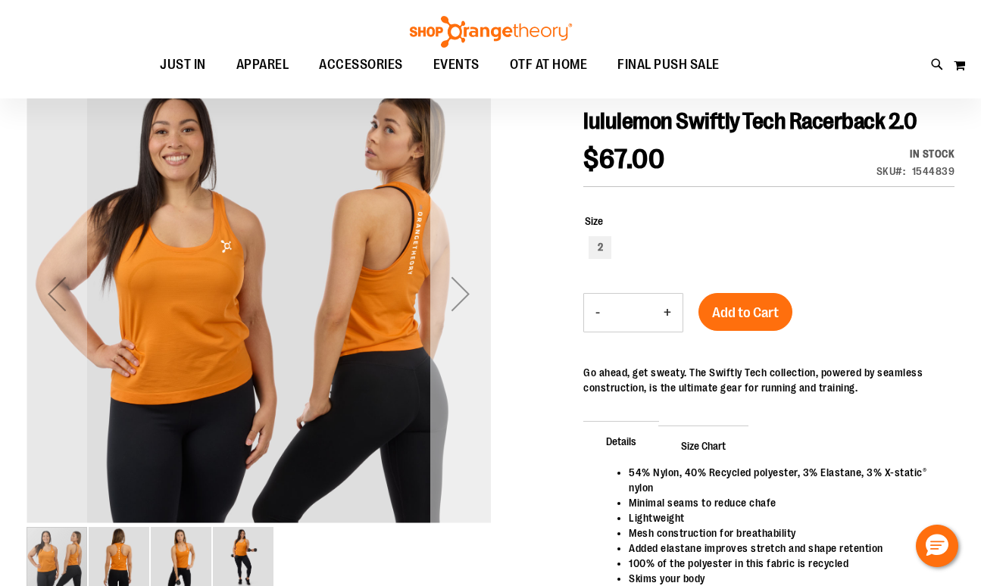
click at [458, 298] on div "Next" at bounding box center [460, 294] width 61 height 61
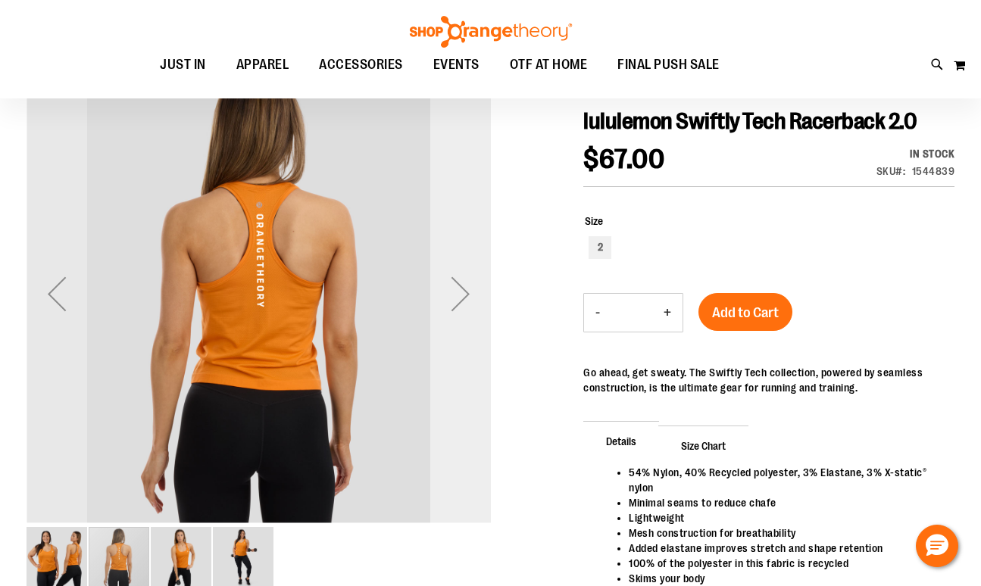
click at [458, 298] on div "Next" at bounding box center [460, 294] width 61 height 61
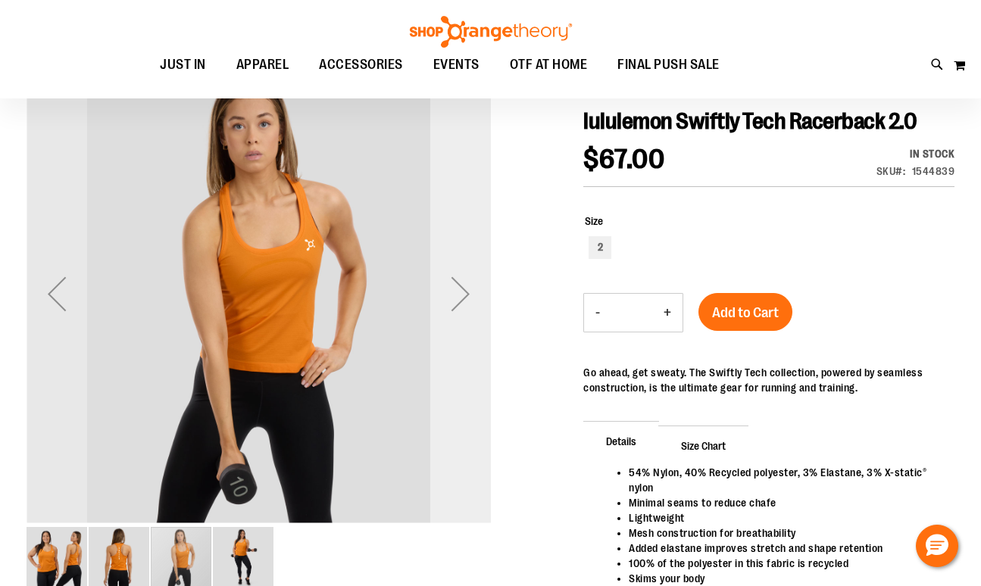
click at [458, 298] on div "Next" at bounding box center [460, 294] width 61 height 61
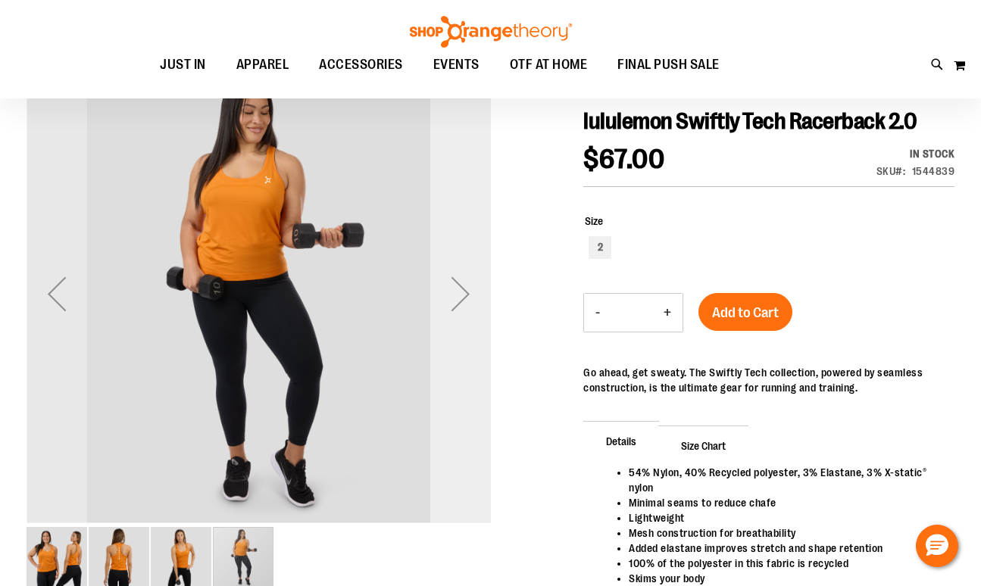
click at [458, 298] on div "Next" at bounding box center [460, 294] width 61 height 61
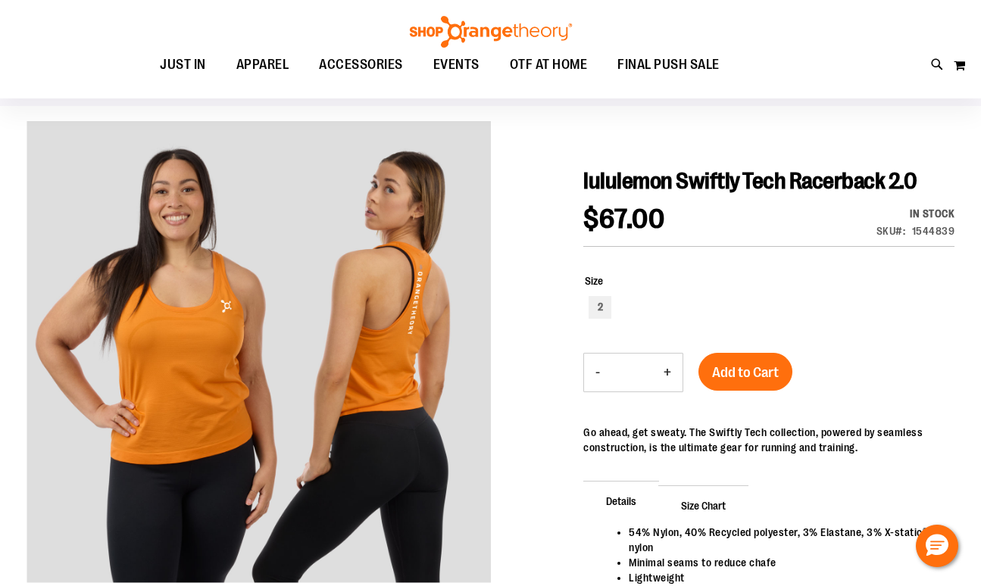
scroll to position [100, 0]
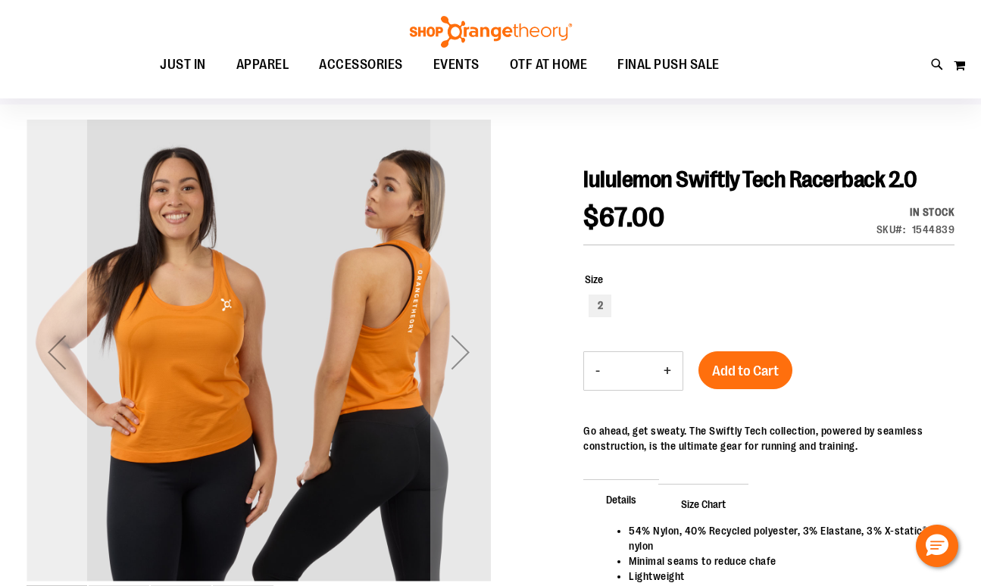
click at [60, 366] on div "Previous" at bounding box center [57, 352] width 61 height 61
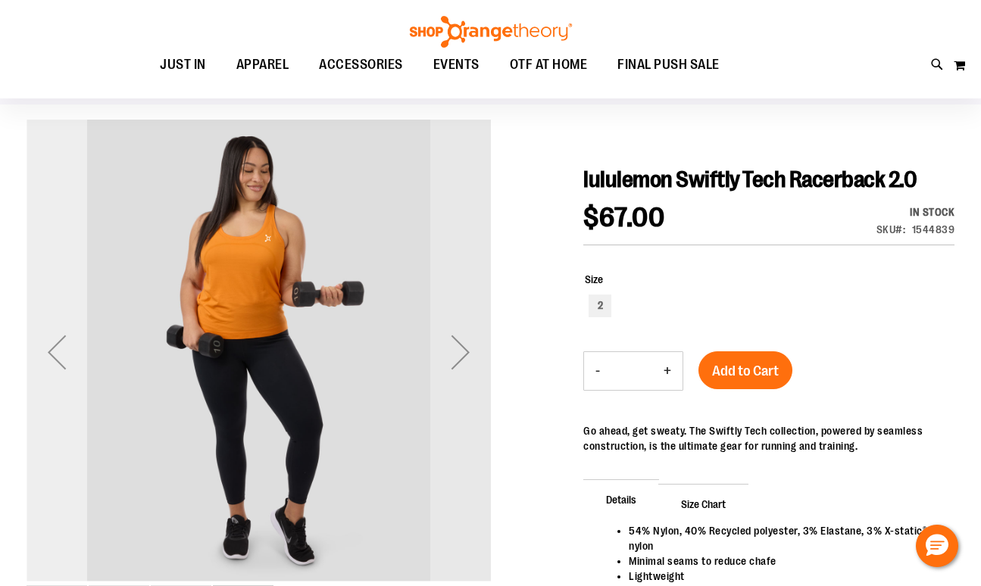
click at [60, 366] on div "Previous" at bounding box center [57, 352] width 61 height 61
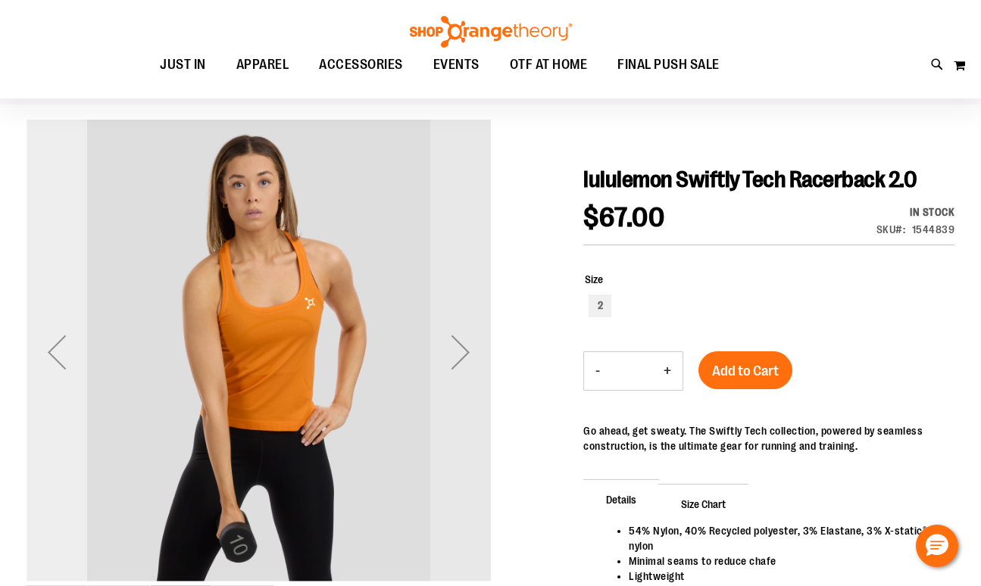
click at [60, 366] on div "Previous" at bounding box center [57, 352] width 61 height 61
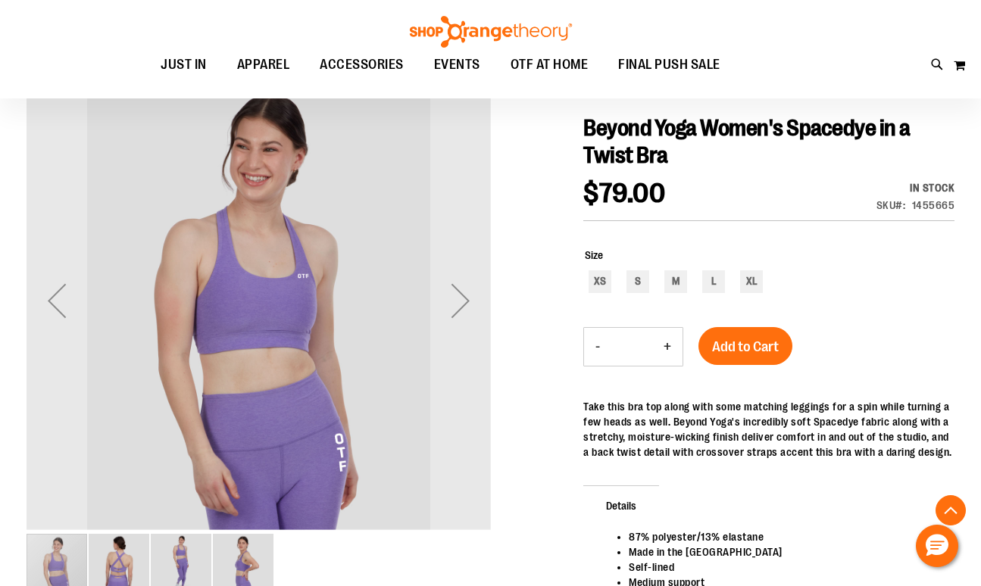
scroll to position [228, 0]
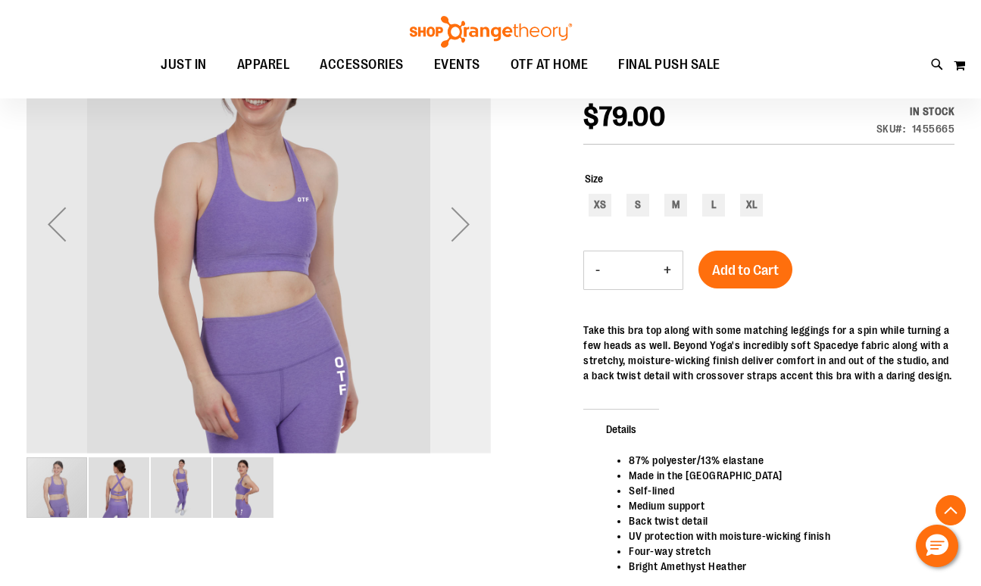
click at [459, 230] on div "Next" at bounding box center [460, 224] width 61 height 61
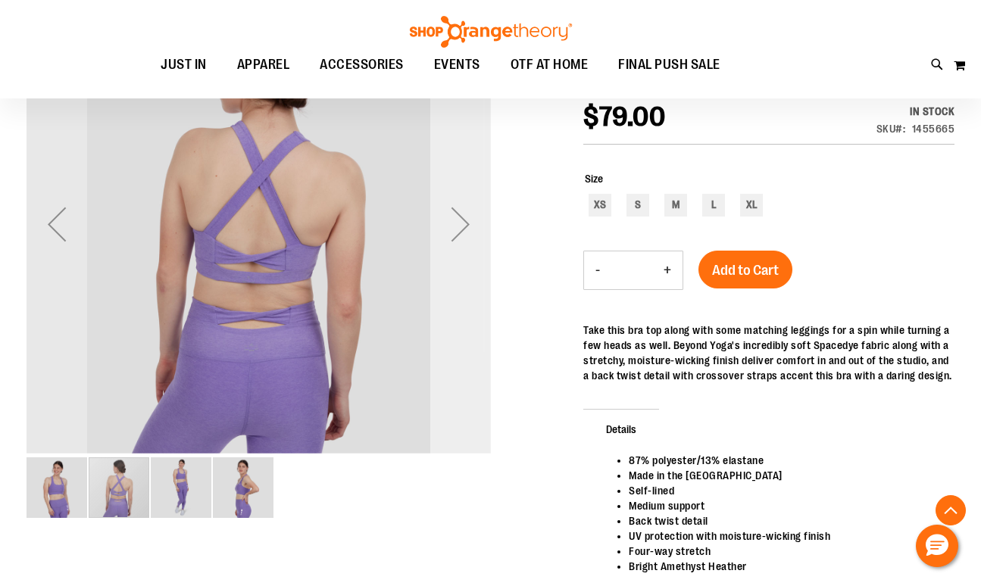
click at [459, 231] on div "Next" at bounding box center [460, 224] width 61 height 61
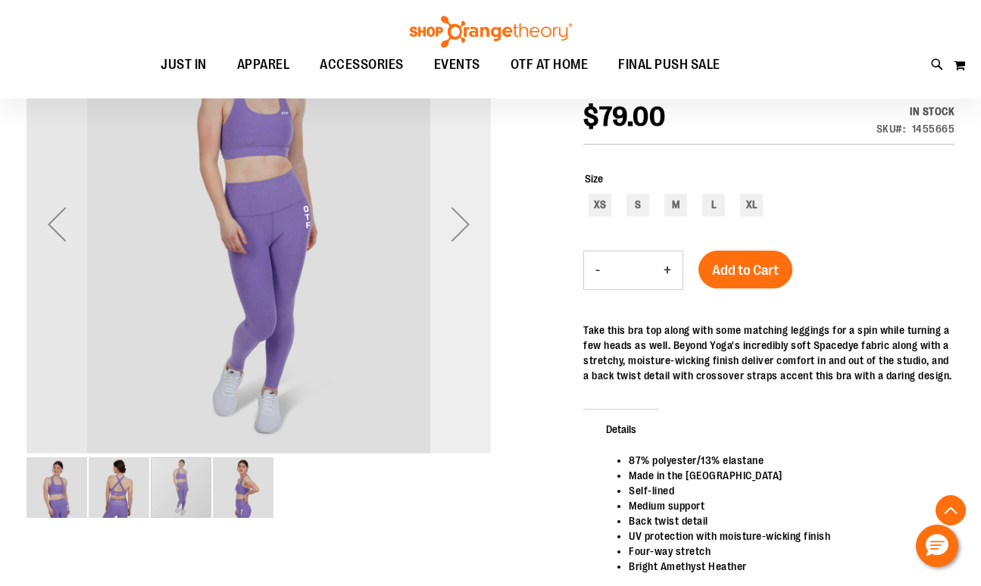
click at [459, 231] on div "Next" at bounding box center [460, 224] width 61 height 61
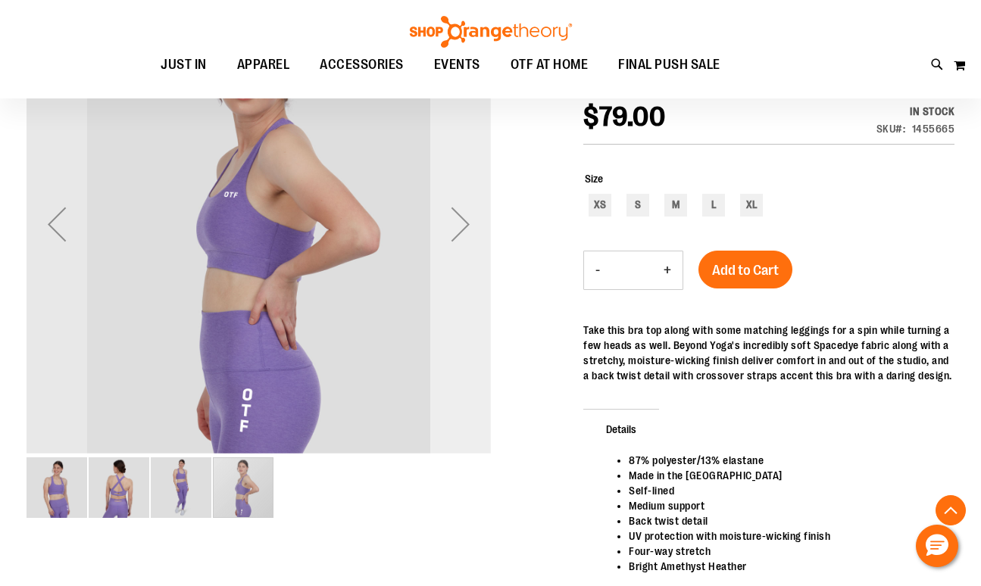
click at [459, 231] on div "Next" at bounding box center [460, 224] width 61 height 61
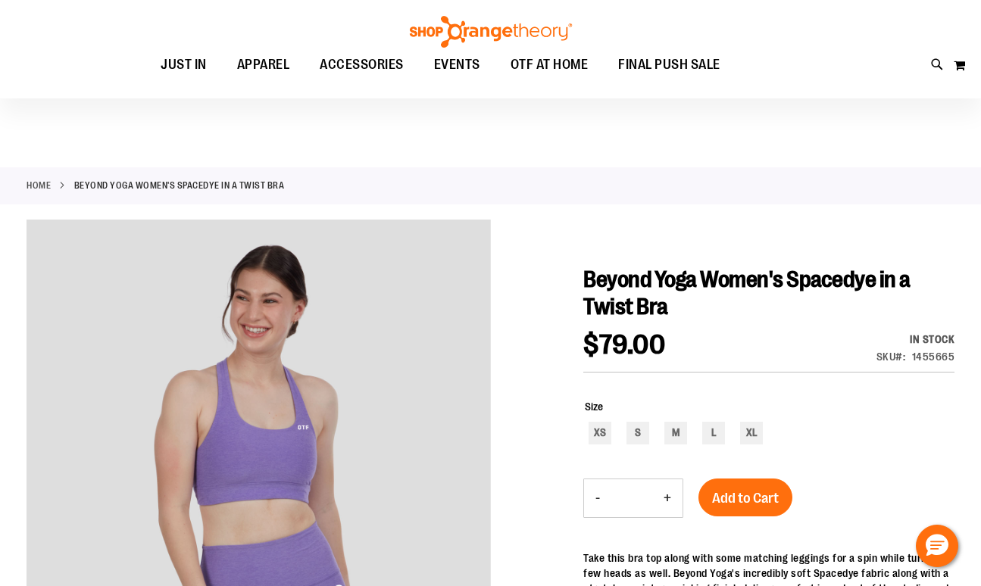
scroll to position [0, 0]
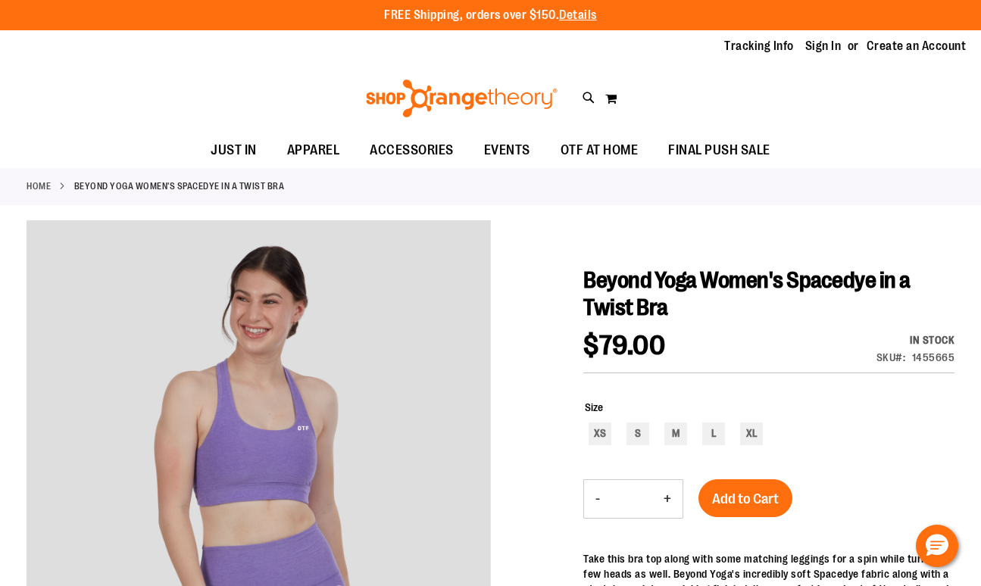
click at [467, 101] on img at bounding box center [462, 99] width 196 height 38
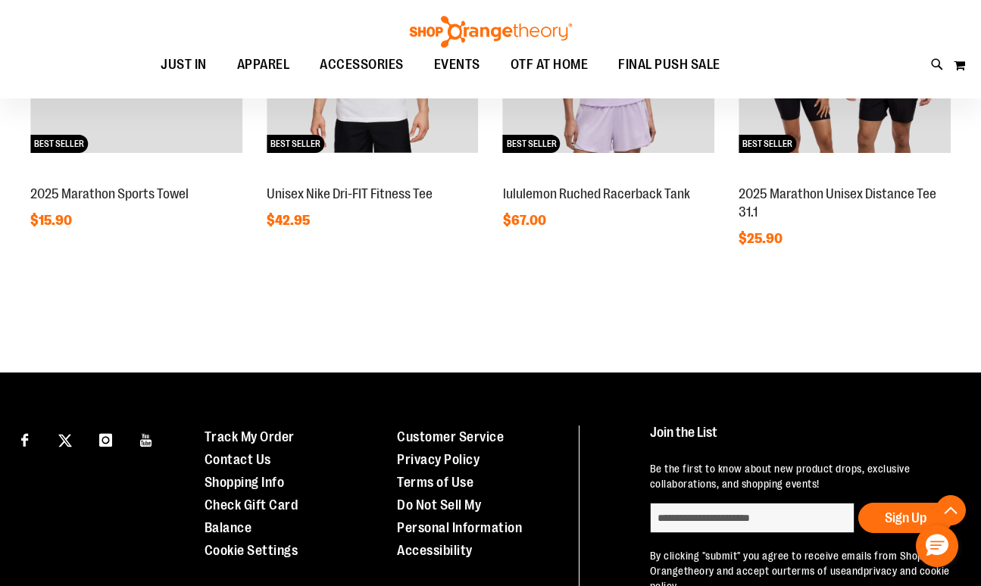
scroll to position [1278, 0]
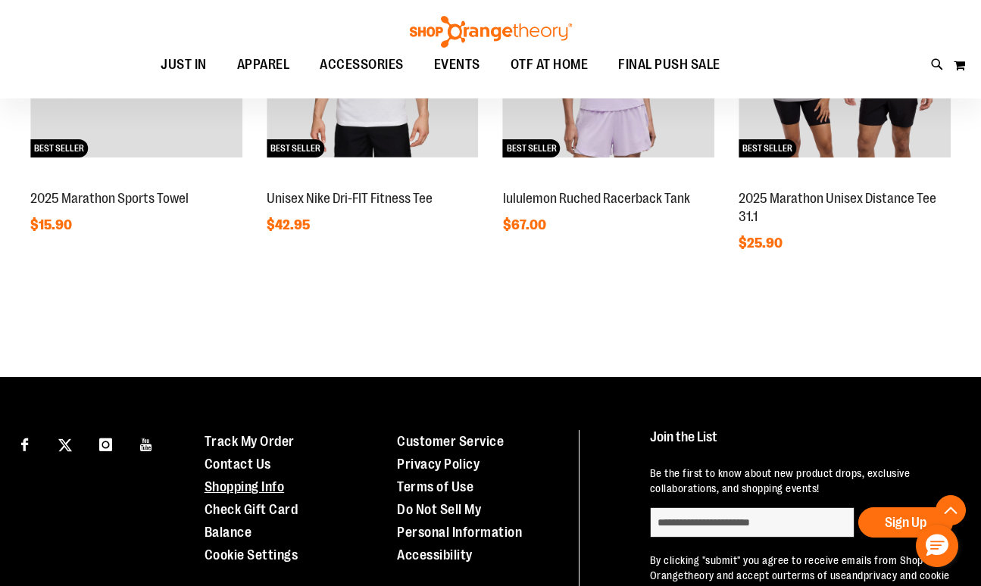
click at [248, 488] on link "Shopping Info" at bounding box center [244, 486] width 80 height 15
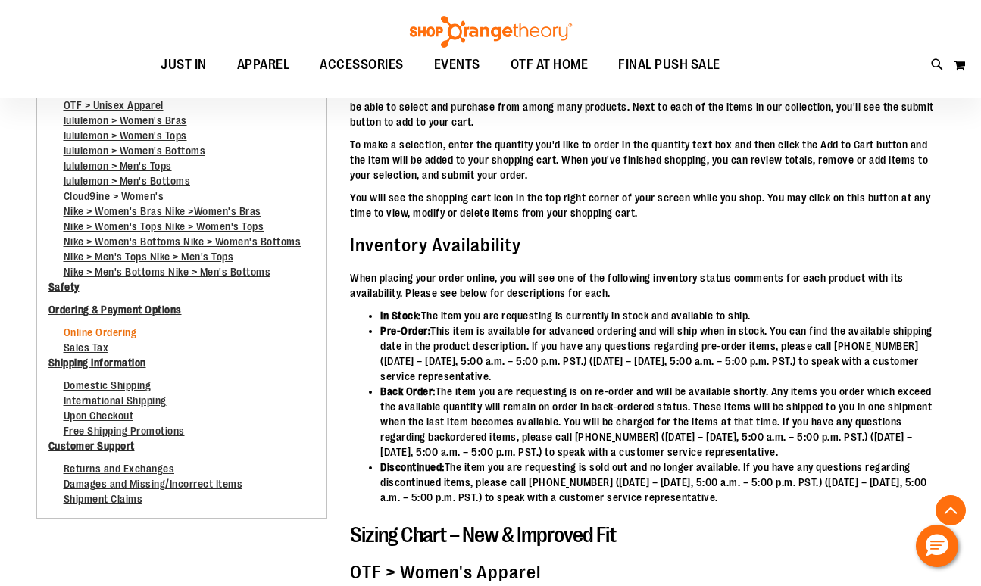
scroll to position [232, 0]
click at [133, 464] on link "Returns and Exchanges" at bounding box center [119, 472] width 111 height 20
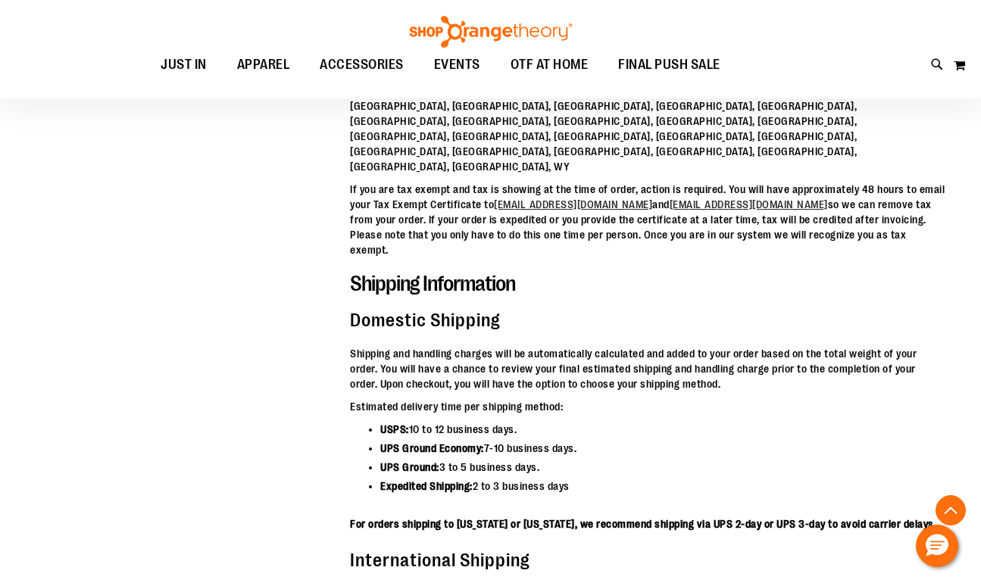
scroll to position [4469, 0]
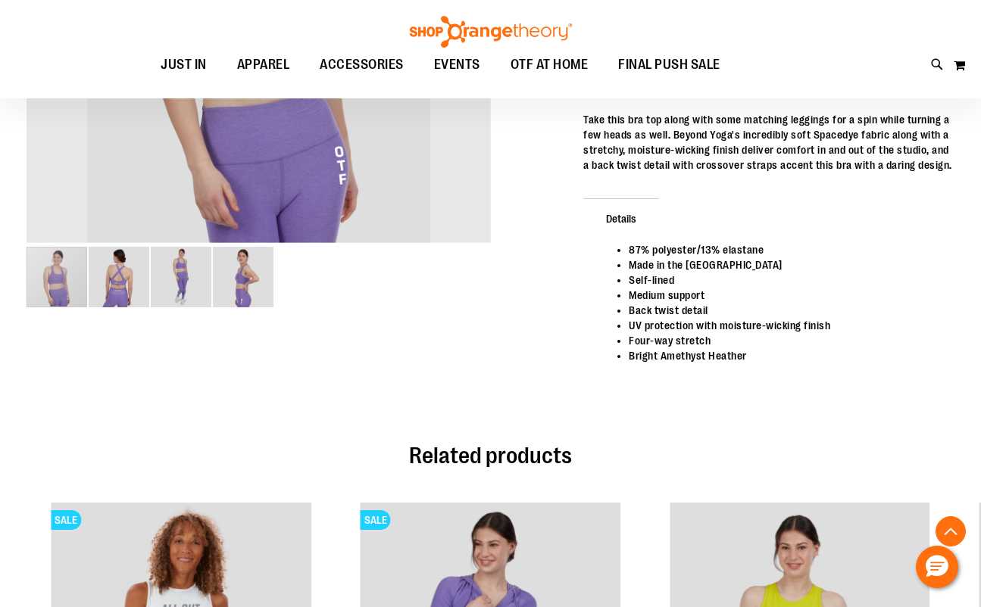
scroll to position [461, 0]
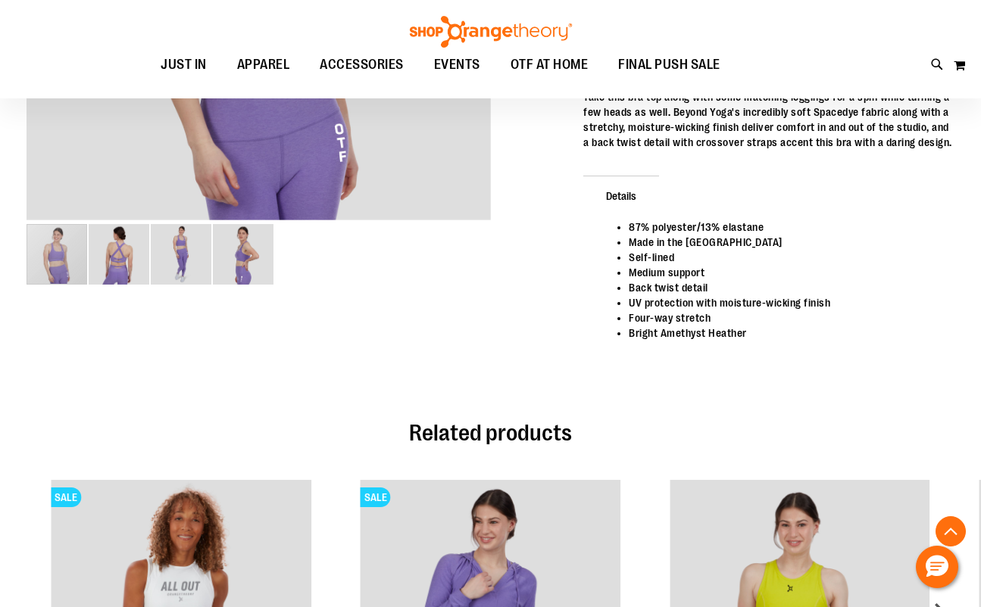
drag, startPoint x: 757, startPoint y: 335, endPoint x: 660, endPoint y: 340, distance: 97.1
click at [660, 340] on li "Bright Amethyst Heather" at bounding box center [784, 333] width 310 height 15
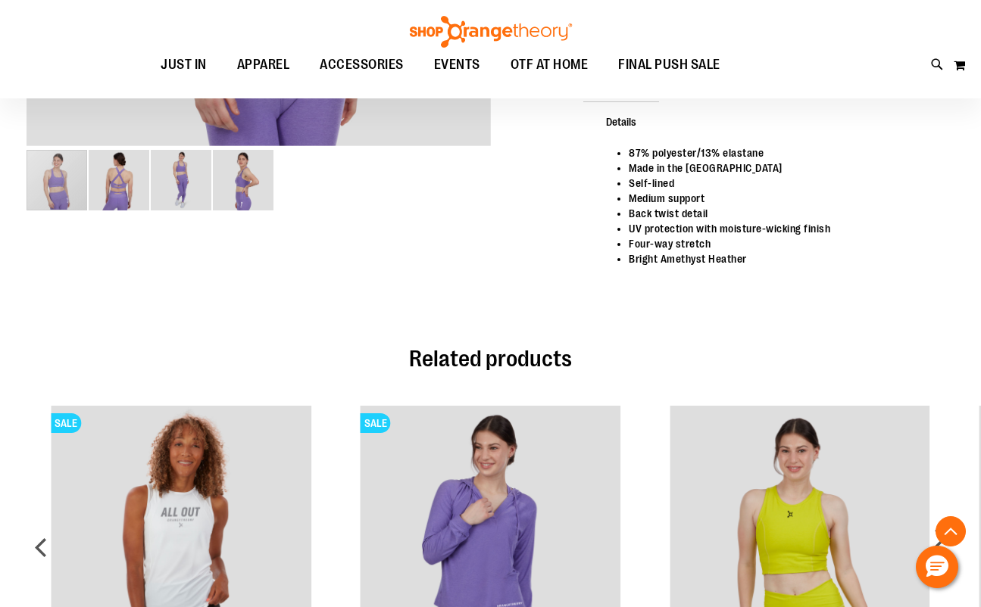
scroll to position [466, 0]
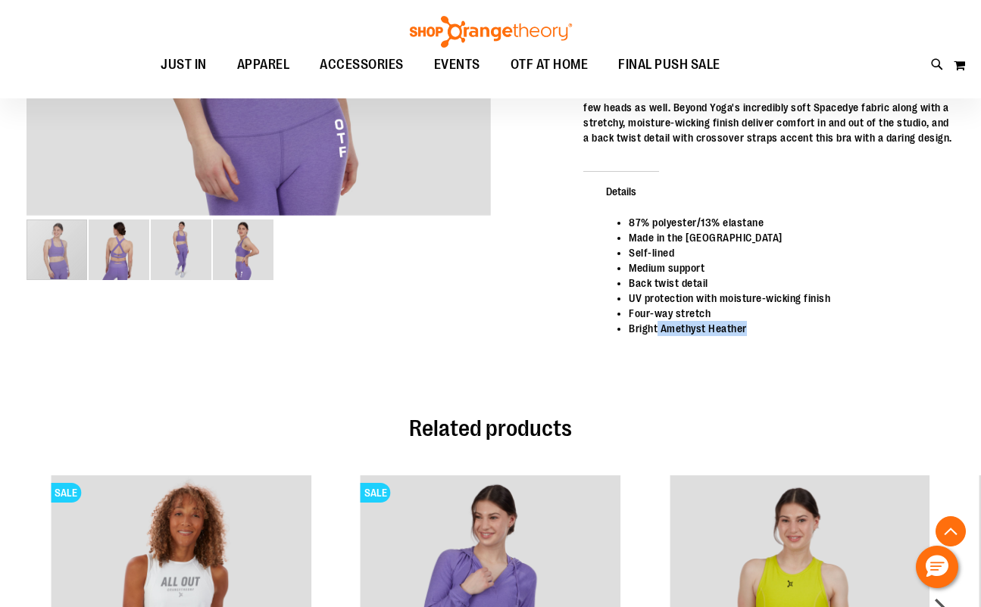
drag, startPoint x: 752, startPoint y: 326, endPoint x: 657, endPoint y: 330, distance: 94.7
click at [657, 330] on li "Bright Amethyst Heather" at bounding box center [784, 328] width 310 height 15
copy li "Amethyst Heather"
click at [931, 61] on icon at bounding box center [937, 64] width 13 height 17
paste input "**********"
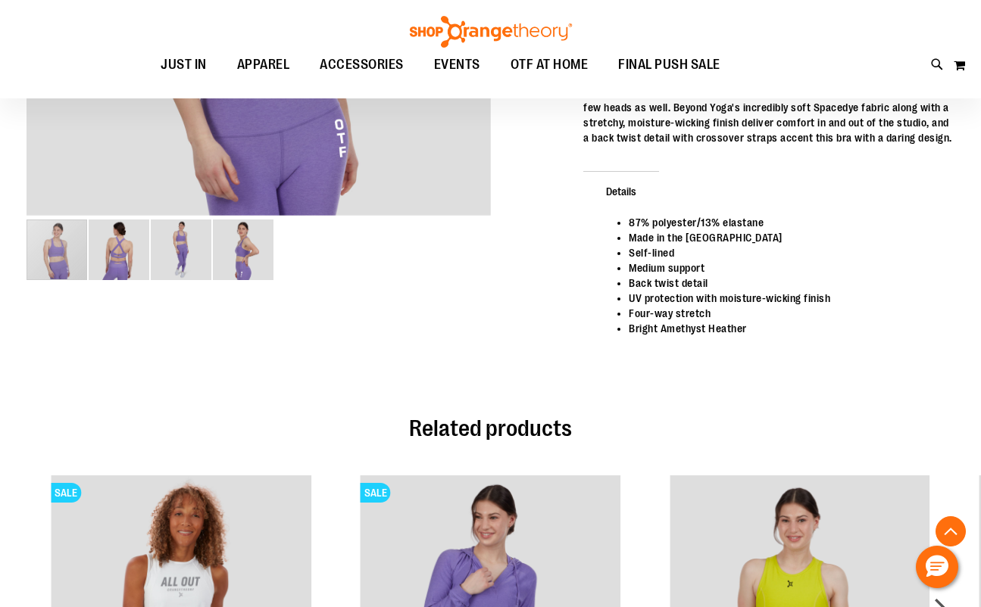
click at [120, 86] on div "**********" at bounding box center [490, 86] width 775 height 50
type input "**********"
click at [850, 89] on button "submit" at bounding box center [851, 86] width 45 height 45
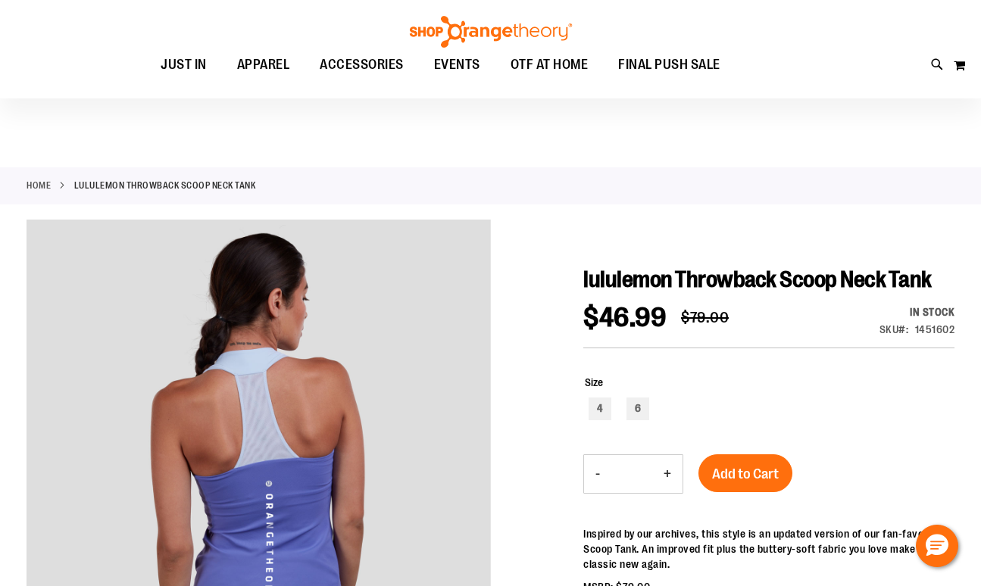
scroll to position [234, 0]
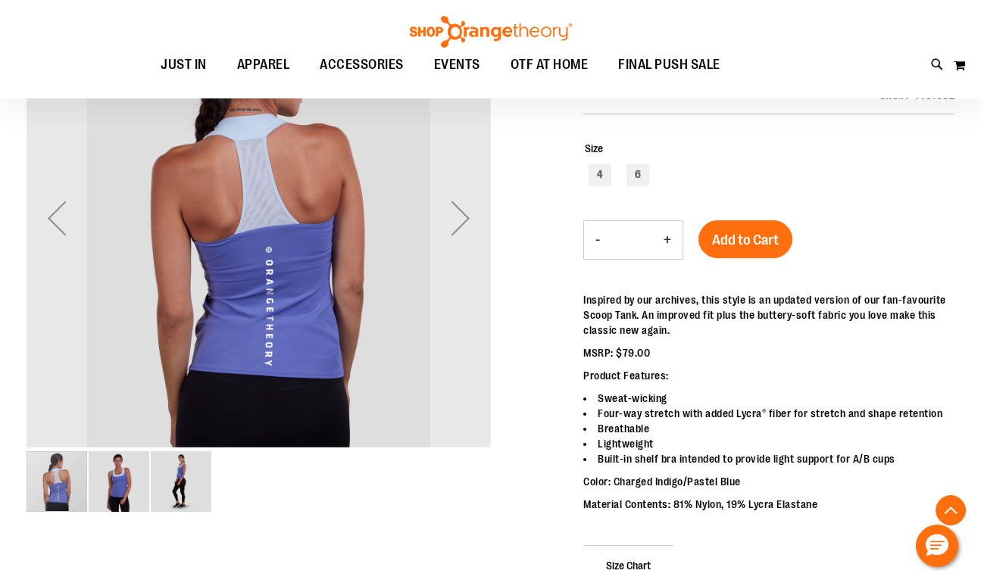
click at [127, 479] on img "image 2 of 3" at bounding box center [119, 481] width 61 height 61
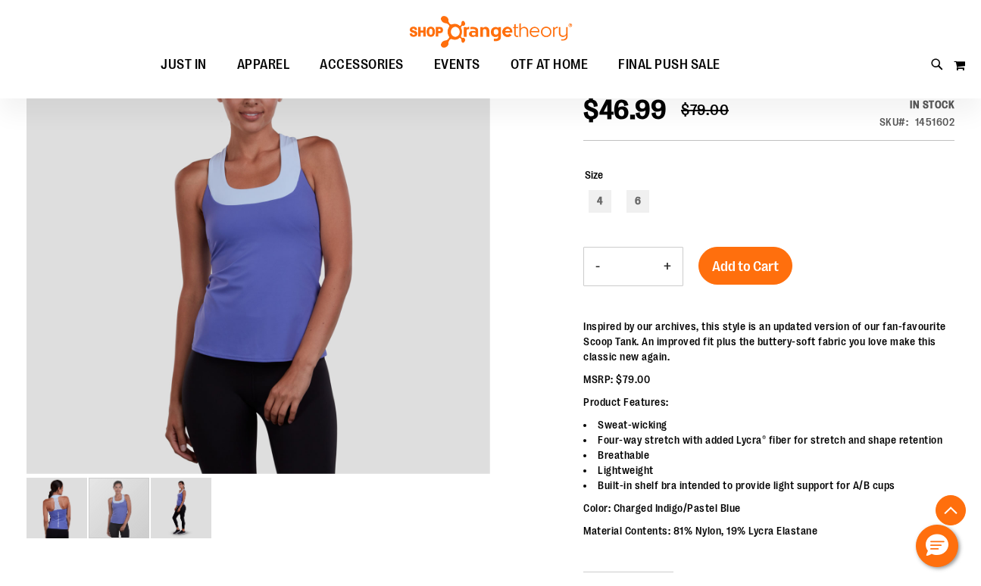
scroll to position [198, 0]
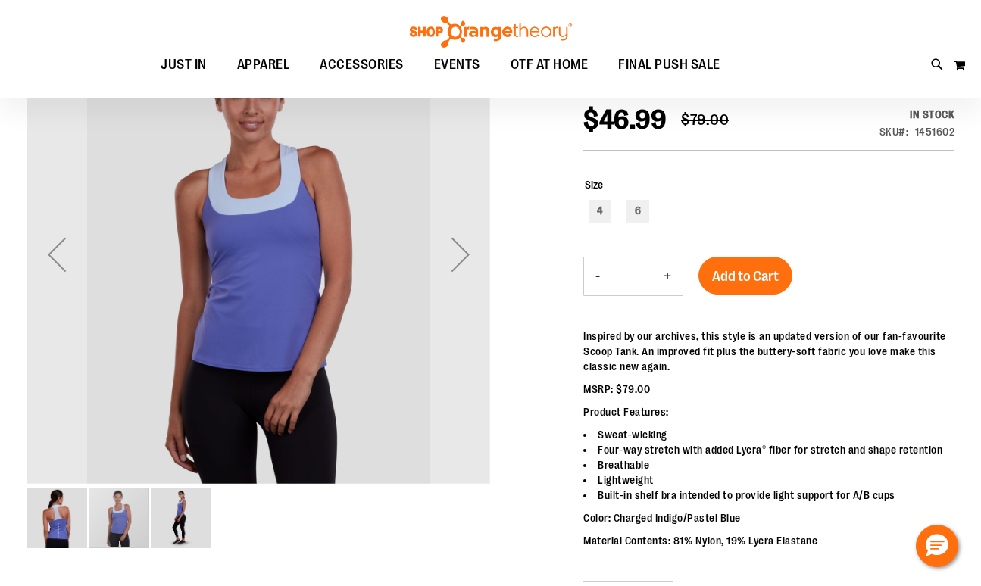
click at [177, 541] on img "image 3 of 3" at bounding box center [181, 518] width 61 height 61
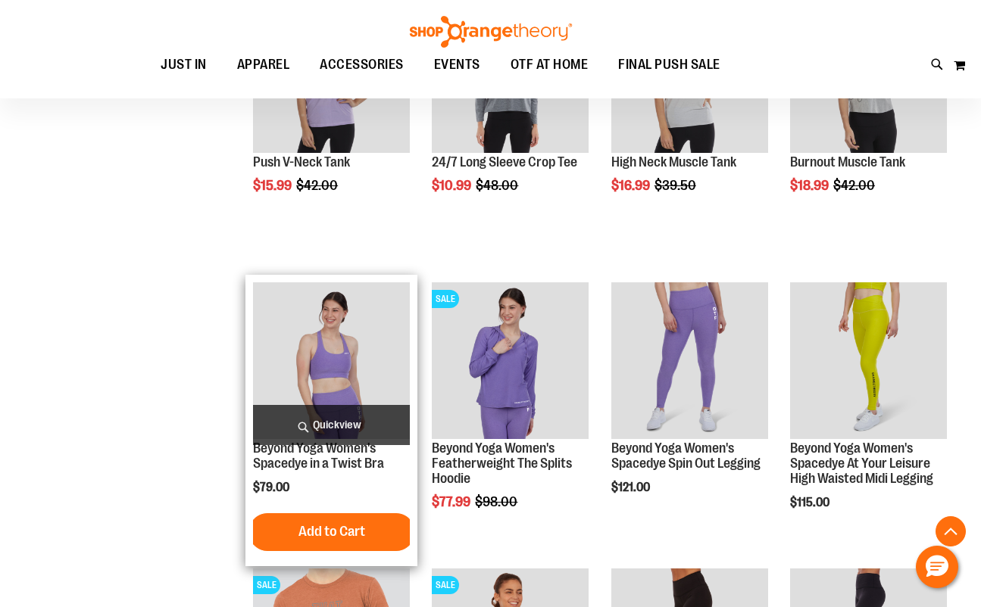
scroll to position [507, 0]
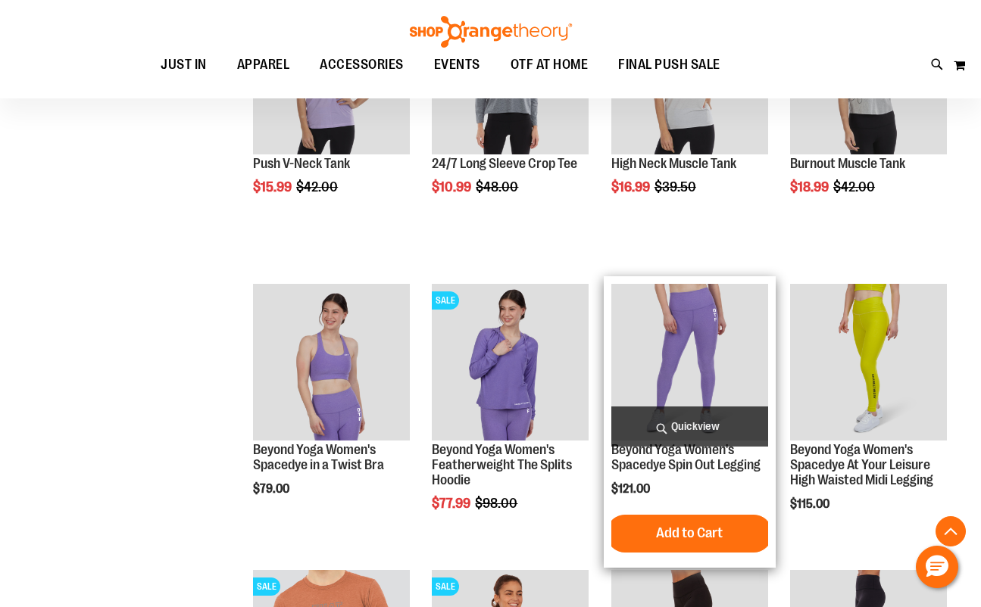
click at [717, 339] on img "product" at bounding box center [689, 362] width 157 height 157
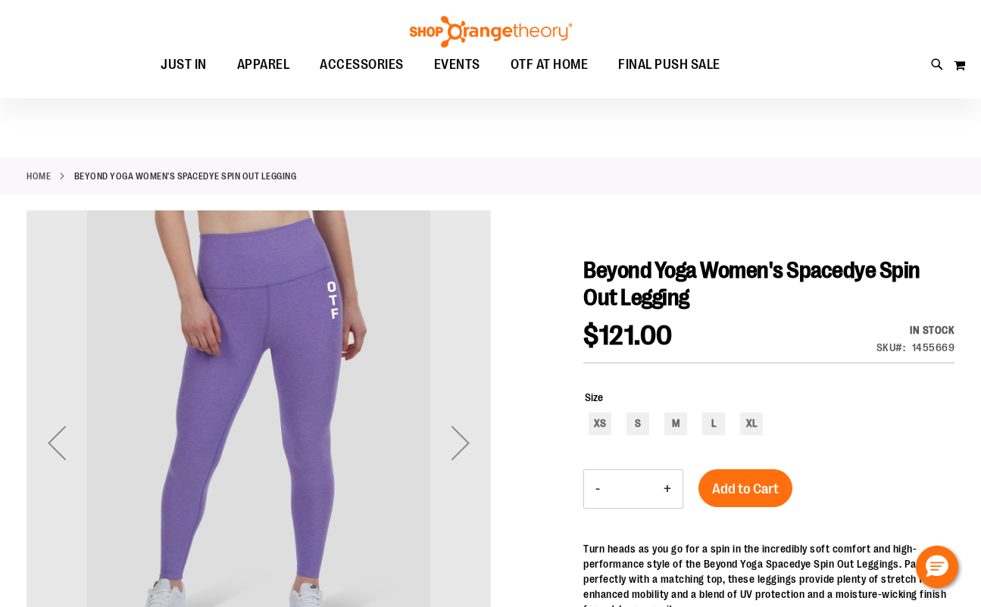
scroll to position [2, 0]
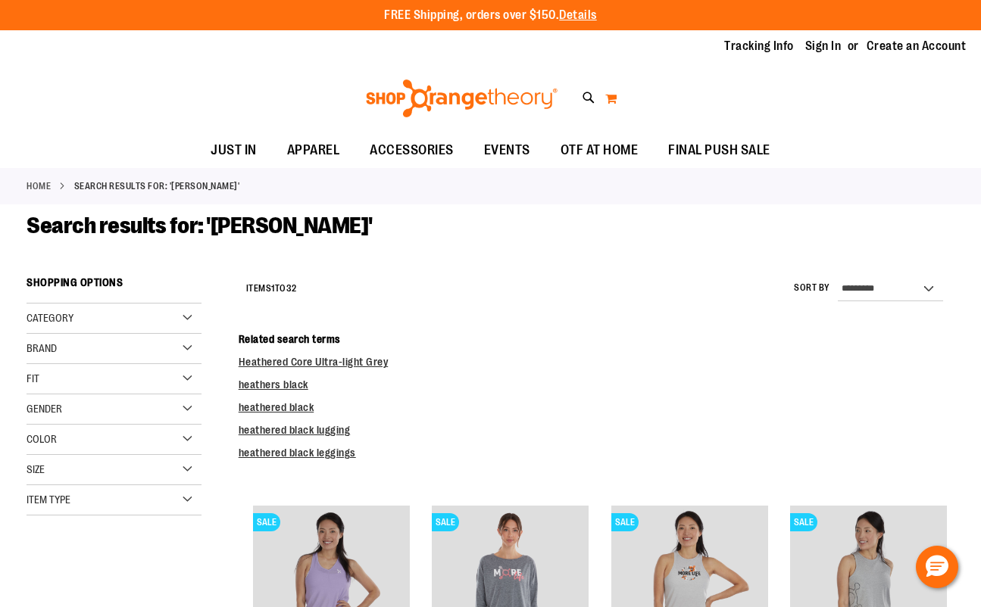
click at [613, 98] on button "My Cart" at bounding box center [610, 98] width 13 height 24
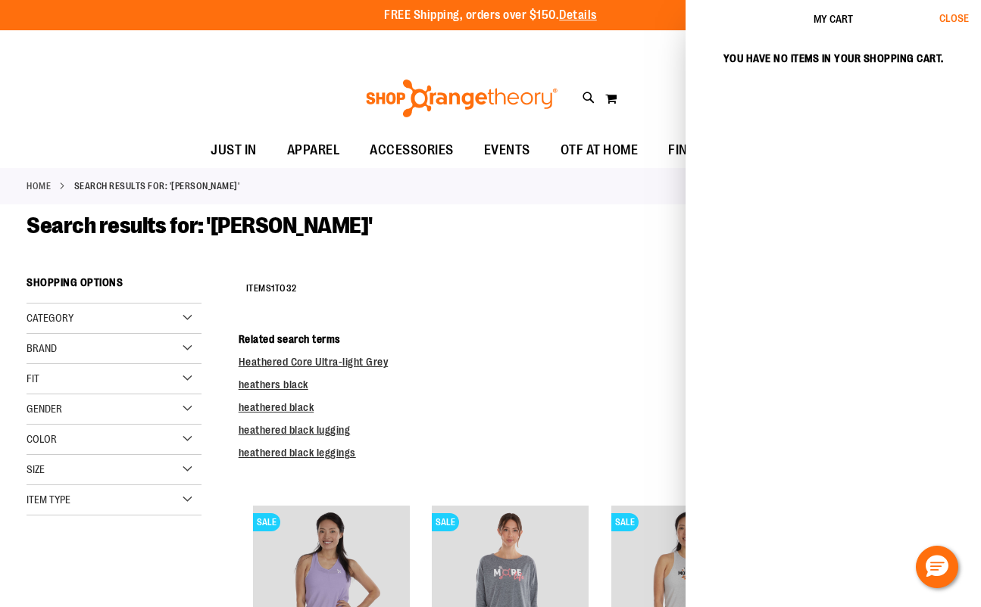
click at [950, 15] on span "Close" at bounding box center [954, 18] width 30 height 12
